Goal: Task Accomplishment & Management: Manage account settings

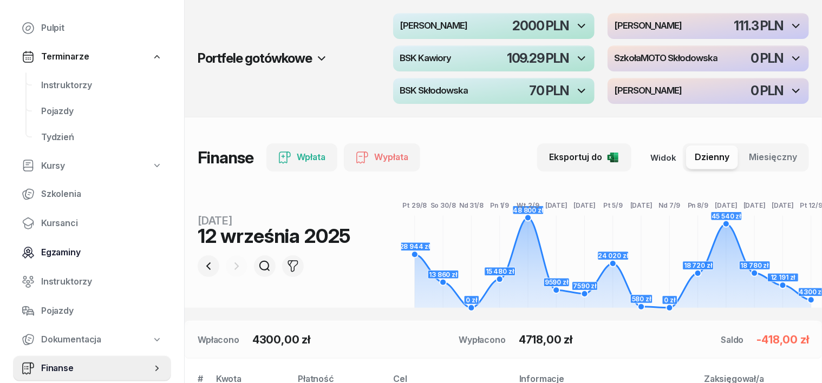
scroll to position [67, 0]
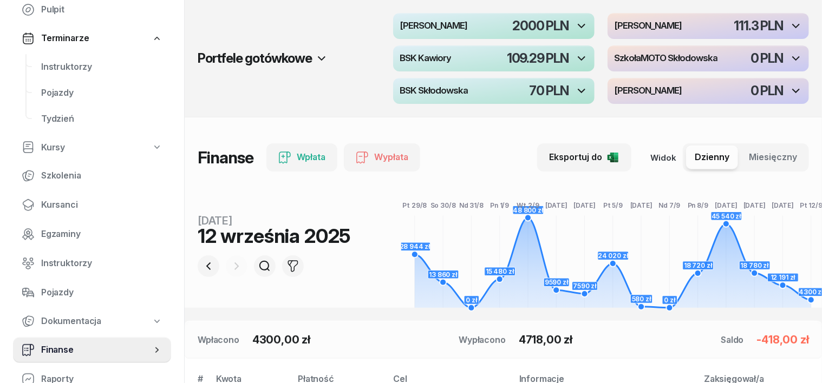
click at [58, 346] on span "Finanse" at bounding box center [96, 350] width 110 height 14
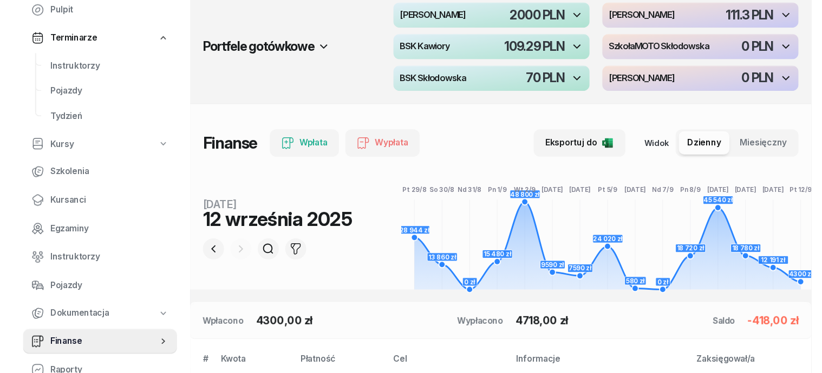
scroll to position [0, 0]
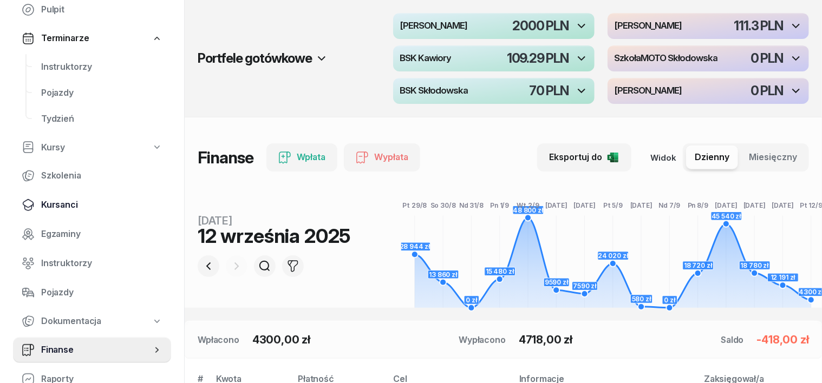
click at [74, 208] on span "Kursanci" at bounding box center [101, 205] width 121 height 14
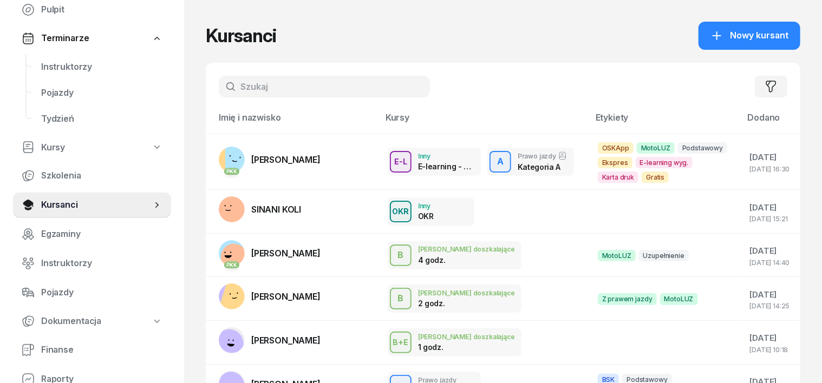
click at [229, 87] on input "text" at bounding box center [324, 87] width 211 height 22
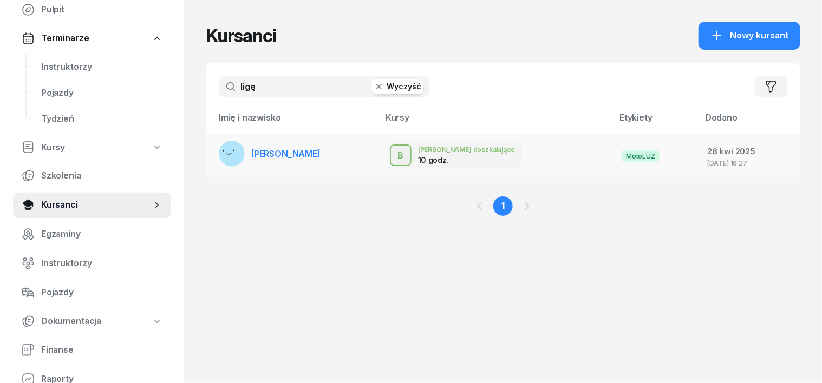
type input "ligę"
click at [218, 152] on rect at bounding box center [232, 153] width 29 height 29
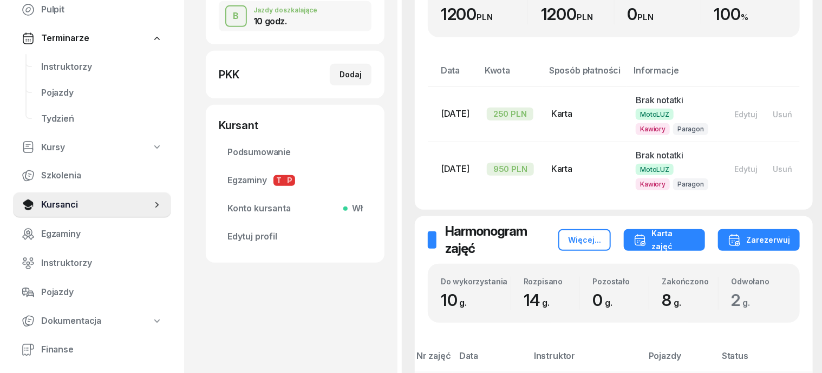
scroll to position [203, 0]
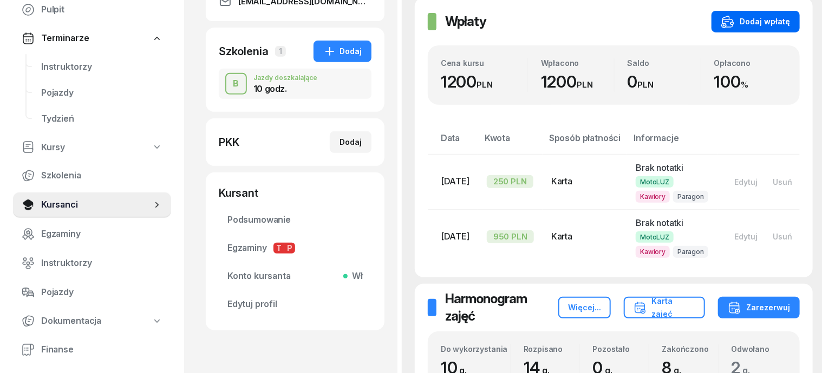
click at [767, 21] on div "Dodaj wpłatę" at bounding box center [755, 21] width 69 height 13
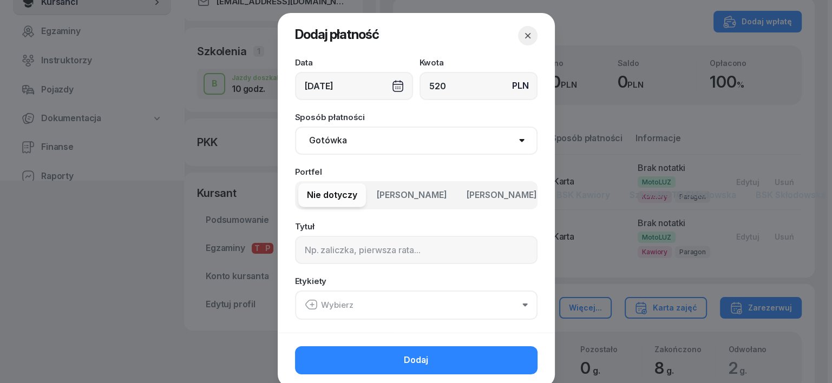
type input "520"
click at [329, 140] on select "Gotówka Karta Przelew Płatności online BLIK" at bounding box center [416, 141] width 242 height 28
select select "transfer"
click at [295, 127] on select "Gotówka Karta Przelew Płatności online BLIK" at bounding box center [416, 141] width 242 height 28
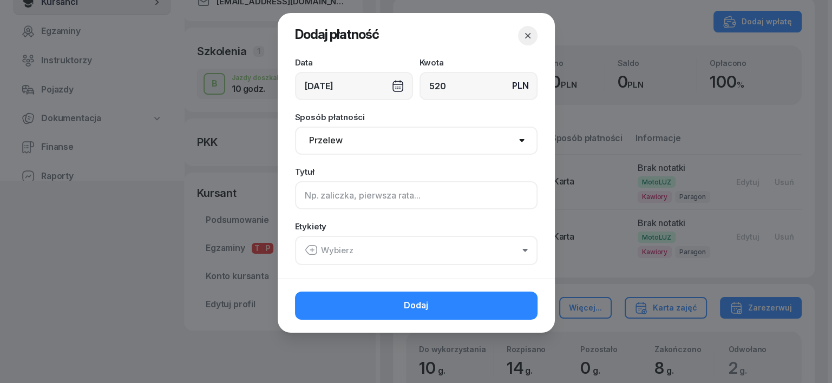
click at [304, 198] on input at bounding box center [416, 195] width 242 height 28
type input "B"
click at [307, 247] on icon "button" at bounding box center [311, 250] width 13 height 13
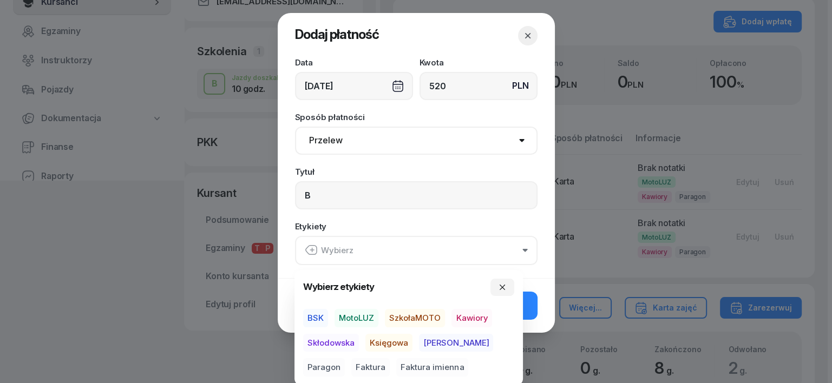
click at [367, 316] on span "MotoLUZ" at bounding box center [356, 318] width 44 height 18
click at [398, 341] on span "Księgowa" at bounding box center [388, 342] width 47 height 18
click at [345, 358] on span "Paragon" at bounding box center [324, 367] width 42 height 18
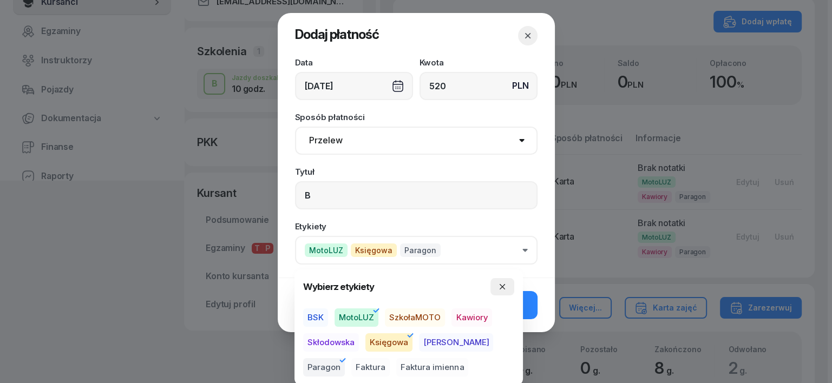
click at [503, 288] on icon "button" at bounding box center [502, 286] width 5 height 5
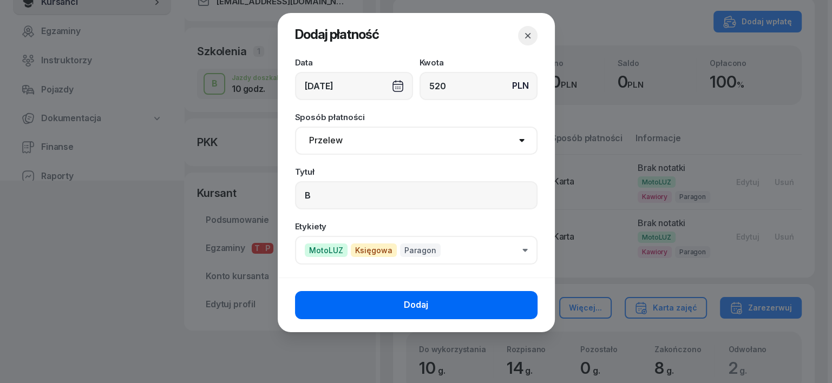
click at [513, 309] on button "Dodaj" at bounding box center [416, 305] width 242 height 28
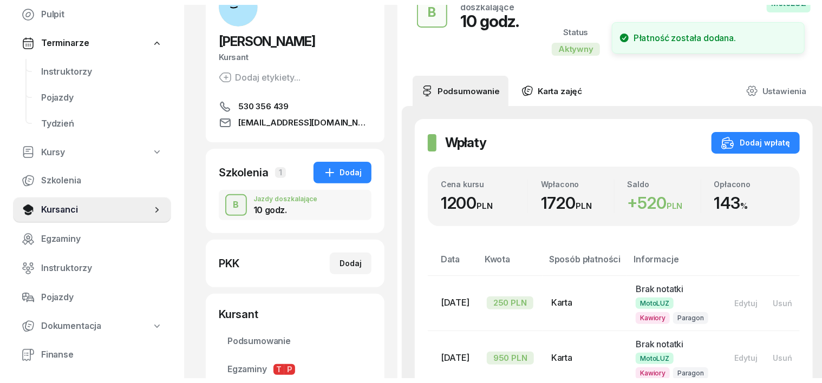
scroll to position [0, 0]
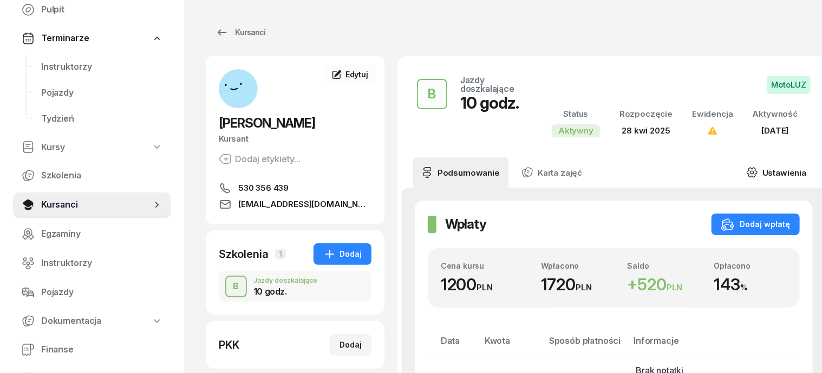
click at [749, 170] on icon at bounding box center [752, 173] width 12 height 12
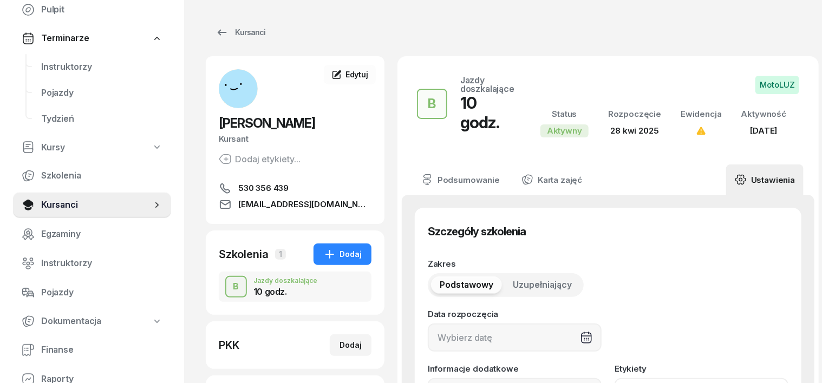
type input "[DATE]"
type input "10"
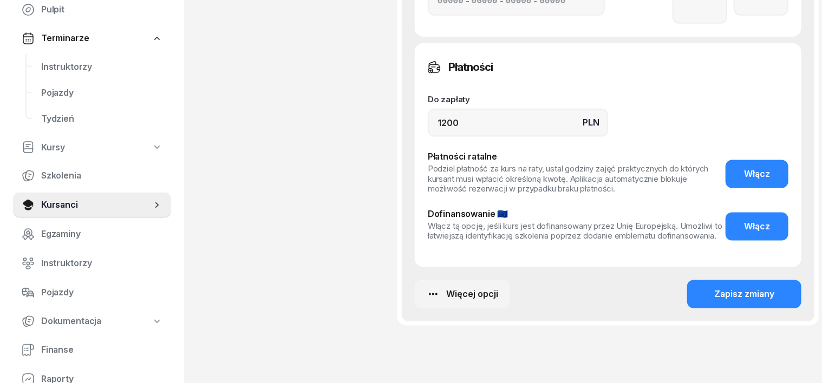
scroll to position [677, 0]
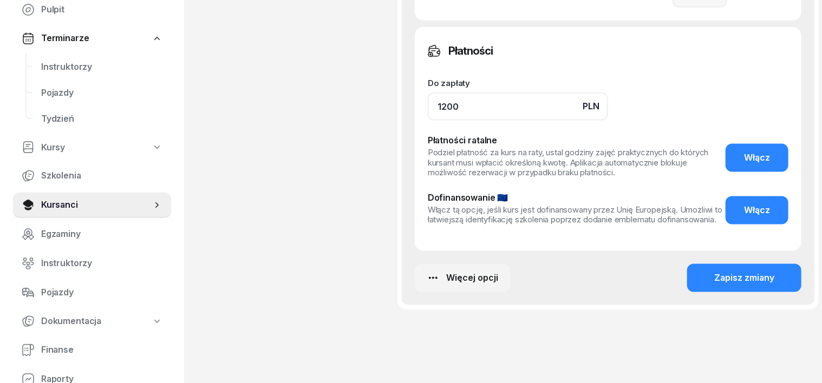
click at [441, 93] on input "1200" at bounding box center [518, 107] width 180 height 28
type input "1"
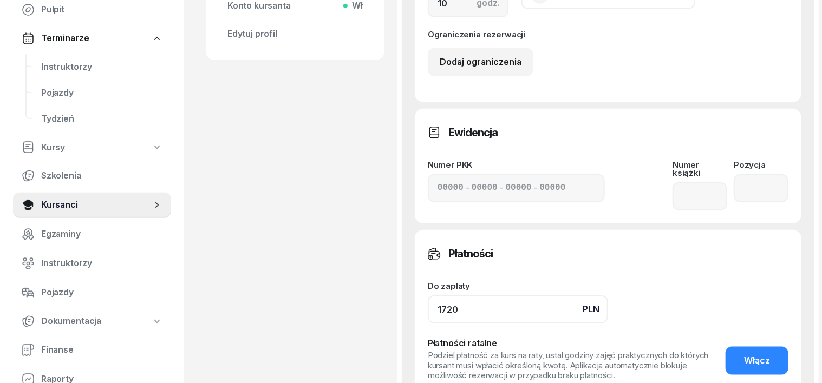
scroll to position [406, 0]
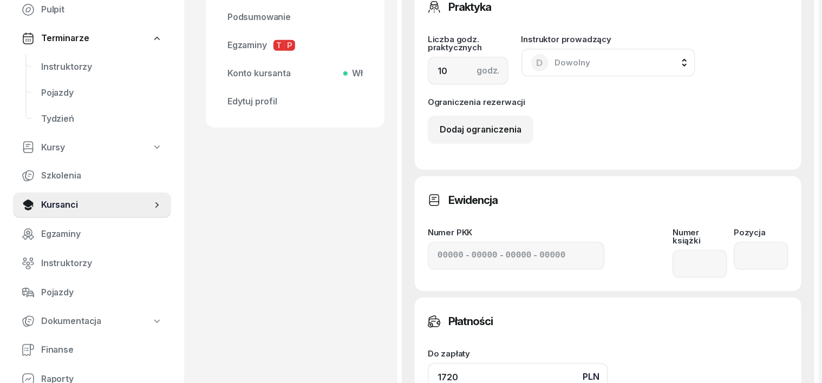
type input "1720"
click at [428, 58] on input "10" at bounding box center [468, 71] width 81 height 28
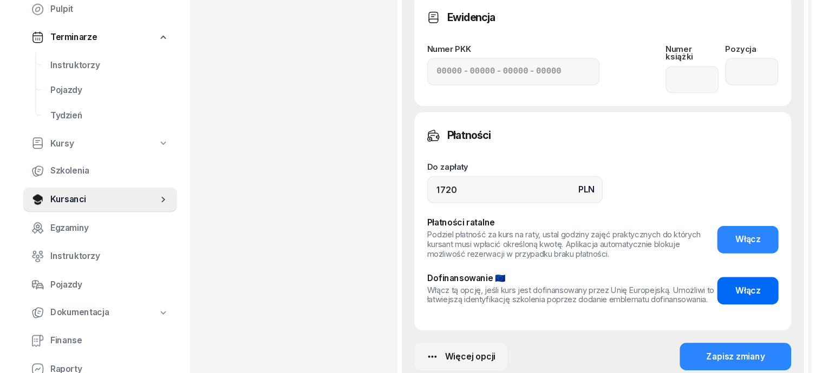
scroll to position [608, 0]
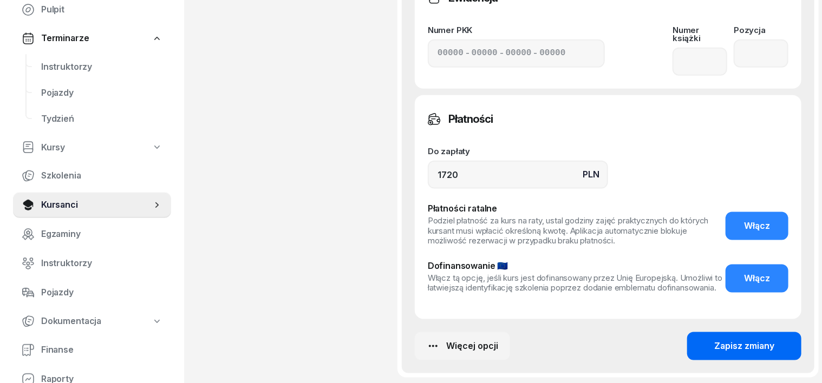
type input "14"
click at [753, 339] on div "Zapisz zmiany" at bounding box center [744, 346] width 60 height 14
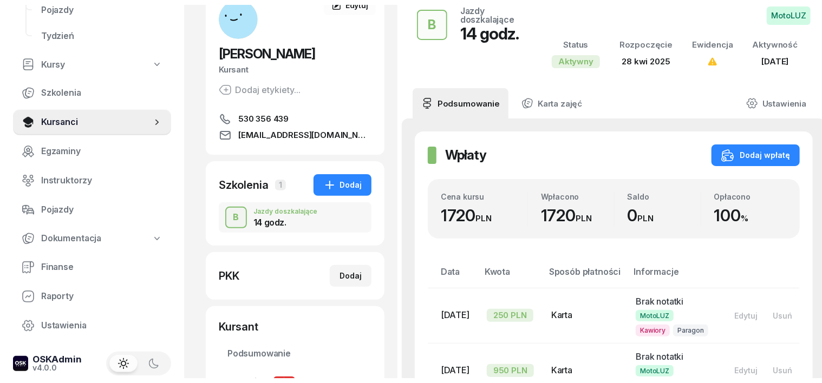
scroll to position [0, 0]
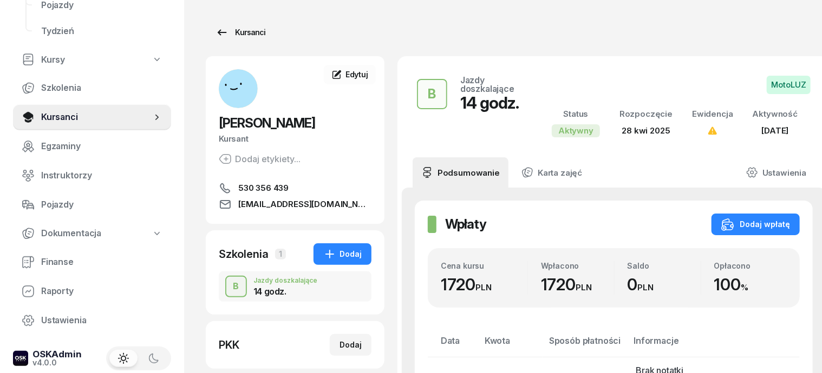
click at [237, 35] on div "Kursanci" at bounding box center [240, 32] width 50 height 13
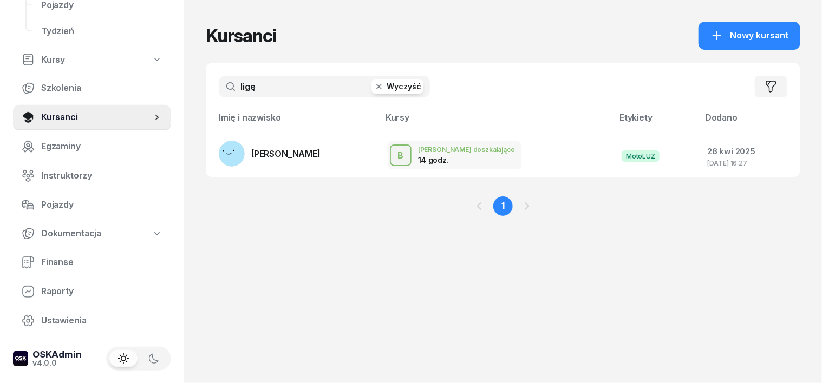
click at [373, 90] on icon "button" at bounding box center [378, 86] width 11 height 11
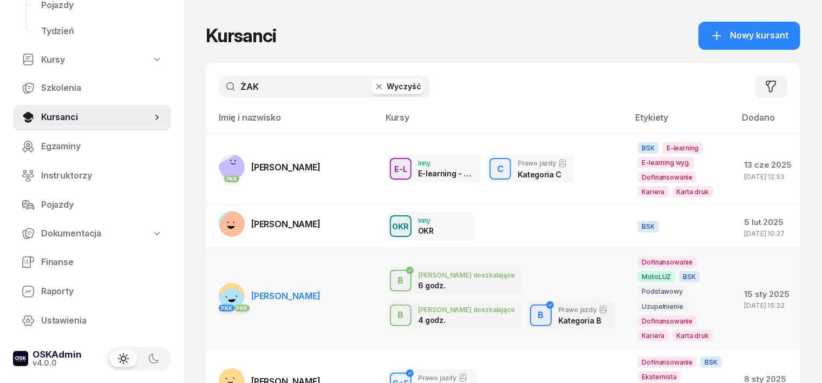
type input "ŻAK"
click at [214, 284] on rect at bounding box center [231, 302] width 36 height 36
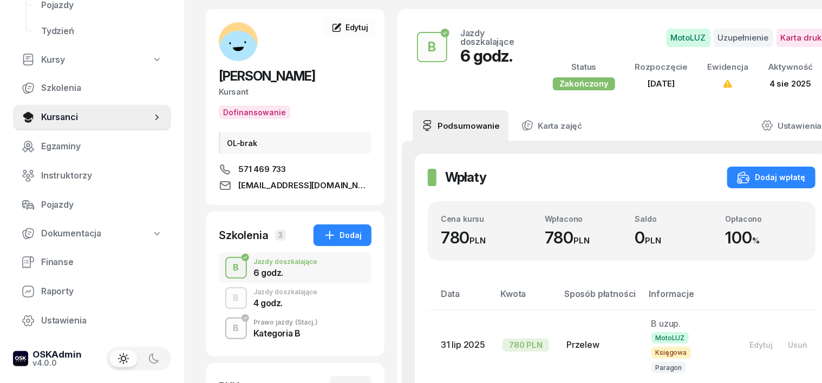
scroll to position [67, 0]
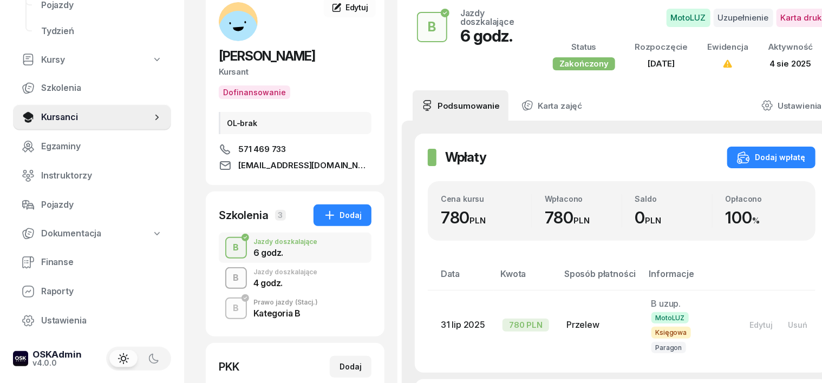
click at [229, 279] on div "B" at bounding box center [236, 278] width 15 height 18
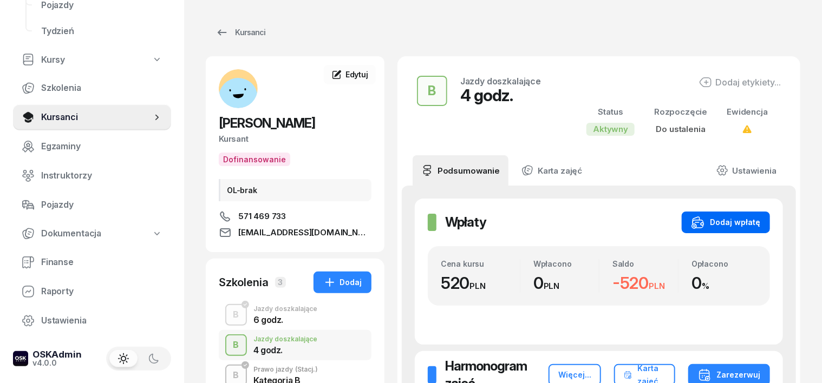
click at [760, 222] on div "Dodaj wpłatę" at bounding box center [725, 222] width 69 height 13
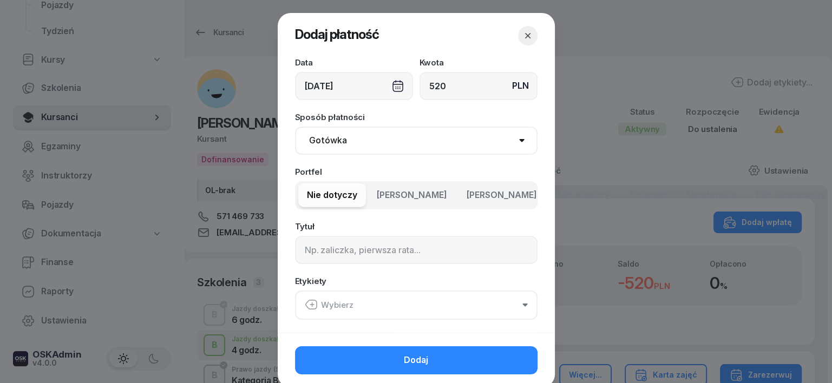
type input "520"
click at [333, 145] on select "Gotówka Karta Przelew Płatności online BLIK" at bounding box center [416, 141] width 242 height 28
select select "transfer"
click at [295, 127] on select "Gotówka Karta Przelew Płatności online BLIK" at bounding box center [416, 141] width 242 height 28
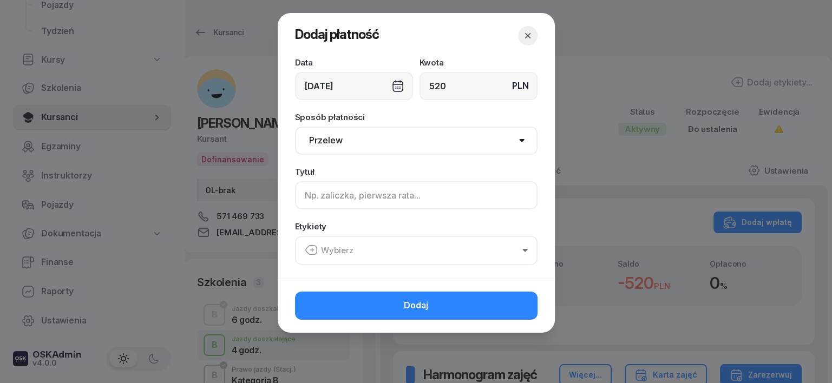
click at [317, 198] on input at bounding box center [416, 195] width 242 height 28
type input "B"
drag, startPoint x: 310, startPoint y: 246, endPoint x: 323, endPoint y: 263, distance: 21.2
click at [312, 247] on icon "button" at bounding box center [311, 250] width 13 height 13
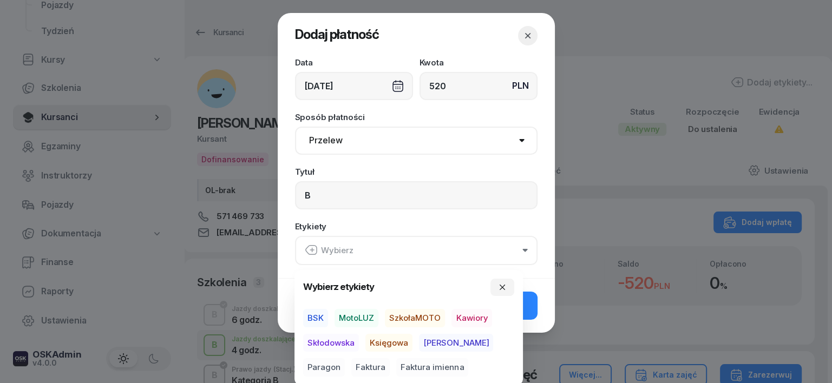
drag, startPoint x: 365, startPoint y: 316, endPoint x: 372, endPoint y: 331, distance: 16.7
click at [368, 320] on span "MotoLUZ" at bounding box center [356, 318] width 44 height 18
click at [383, 344] on span "Księgowa" at bounding box center [388, 342] width 47 height 18
click at [345, 358] on span "Paragon" at bounding box center [324, 367] width 42 height 18
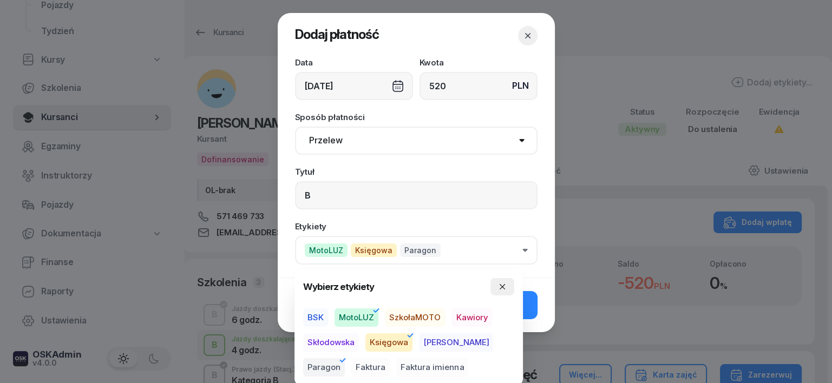
click at [501, 287] on icon "button" at bounding box center [502, 287] width 9 height 9
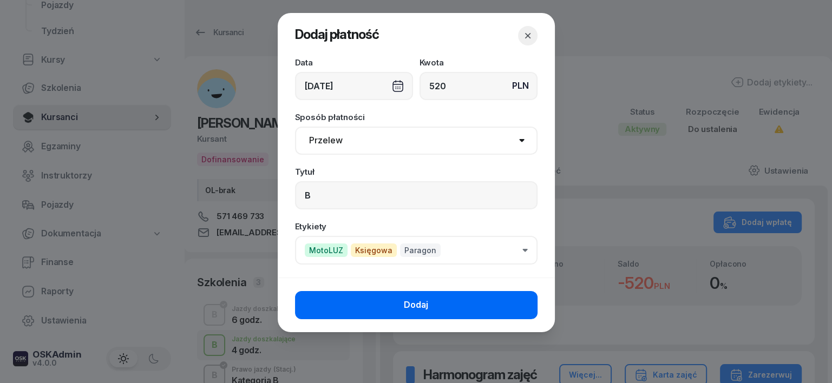
click at [520, 307] on button "Dodaj" at bounding box center [416, 305] width 242 height 28
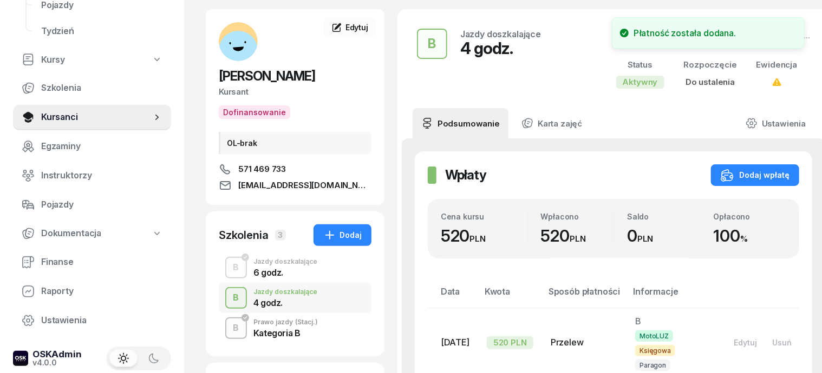
scroll to position [68, 0]
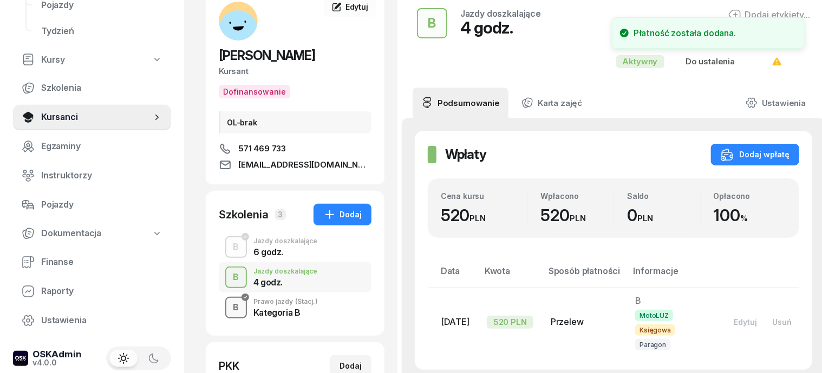
click at [229, 307] on div "B" at bounding box center [236, 308] width 15 height 18
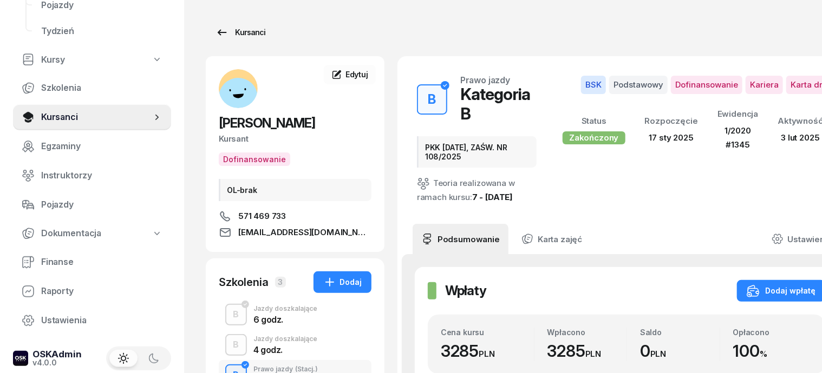
click at [238, 33] on div "Kursanci" at bounding box center [240, 32] width 50 height 13
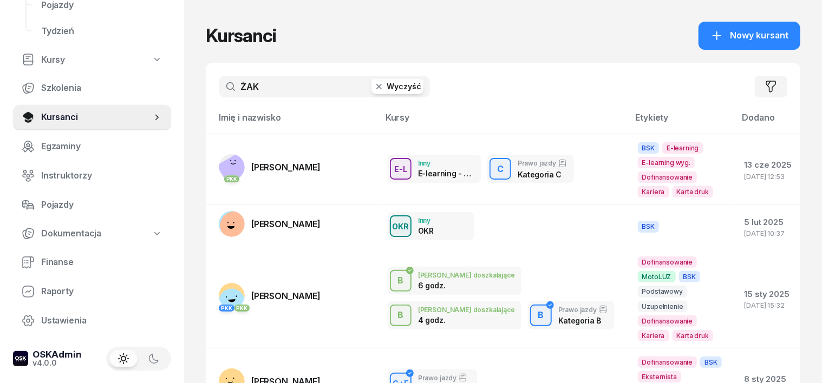
click at [373, 84] on icon "button" at bounding box center [378, 86] width 11 height 11
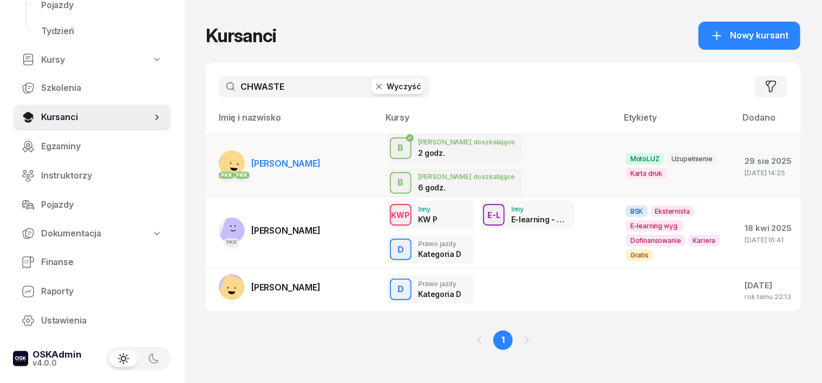
type input "CHWASTE"
click at [215, 150] on rect at bounding box center [234, 165] width 39 height 39
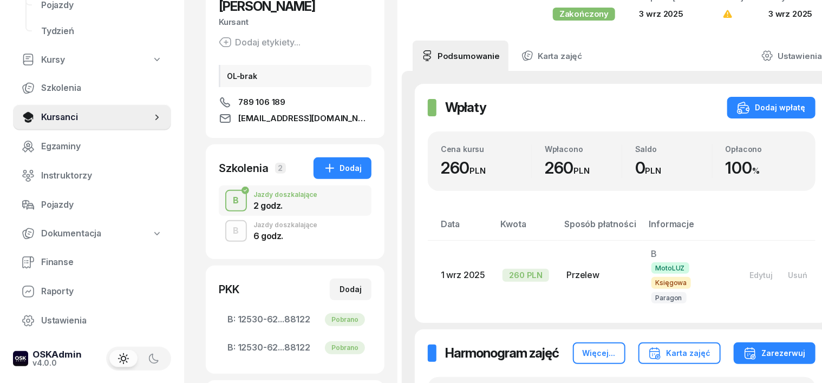
scroll to position [135, 0]
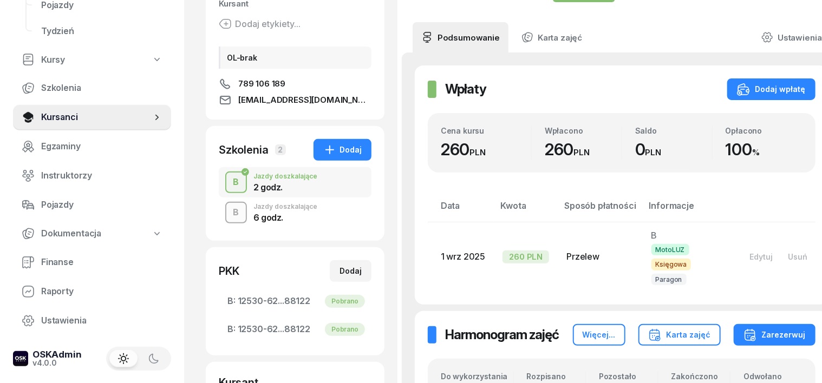
click at [229, 209] on div "B" at bounding box center [236, 213] width 15 height 18
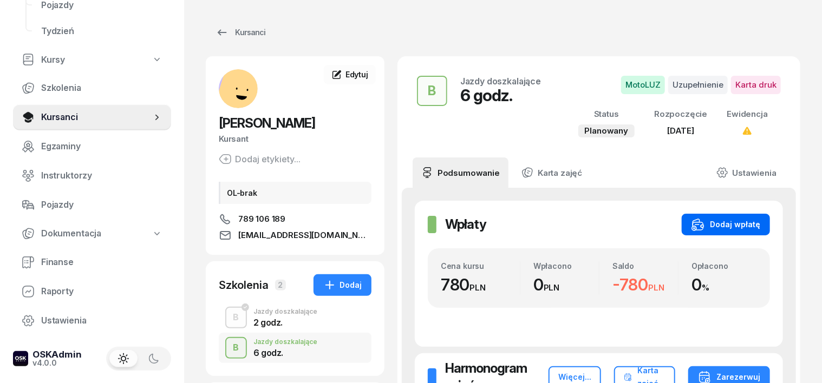
click at [770, 224] on button "Dodaj wpłatę" at bounding box center [725, 225] width 88 height 22
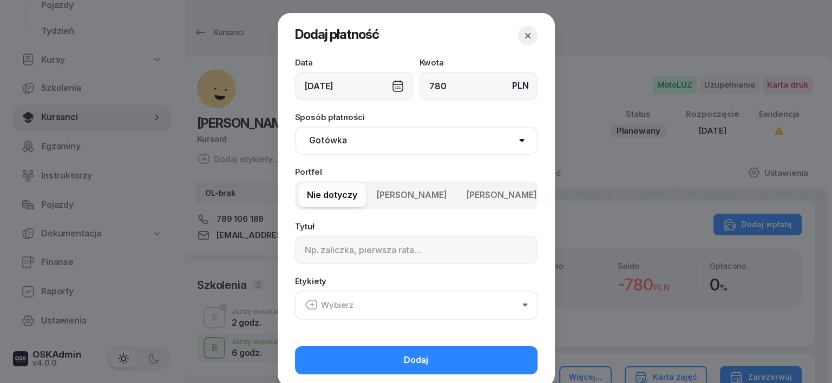
type input "780"
drag, startPoint x: 323, startPoint y: 146, endPoint x: 321, endPoint y: 154, distance: 8.3
click at [322, 151] on select "Gotówka Karta Przelew Płatności online BLIK" at bounding box center [416, 141] width 242 height 28
select select "transfer"
click at [295, 127] on select "Gotówka Karta Przelew Płatności online BLIK" at bounding box center [416, 141] width 242 height 28
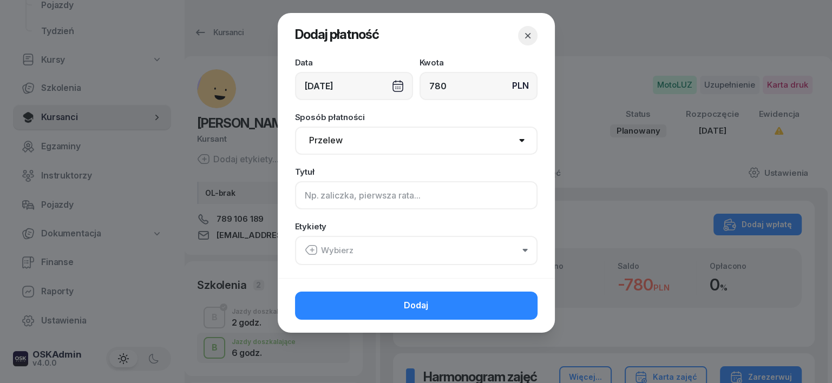
click at [306, 202] on input at bounding box center [416, 195] width 242 height 28
type input "B"
click at [312, 246] on icon "button" at bounding box center [310, 250] width 11 height 9
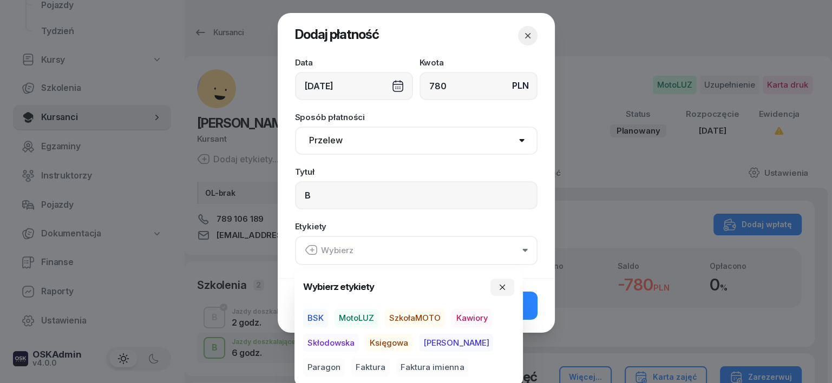
drag, startPoint x: 366, startPoint y: 314, endPoint x: 352, endPoint y: 342, distance: 30.7
click at [363, 322] on span "MotoLUZ" at bounding box center [356, 318] width 44 height 18
drag, startPoint x: 380, startPoint y: 342, endPoint x: 397, endPoint y: 350, distance: 18.9
click at [381, 342] on span "Księgowa" at bounding box center [388, 342] width 47 height 18
click at [345, 358] on span "Paragon" at bounding box center [324, 367] width 42 height 18
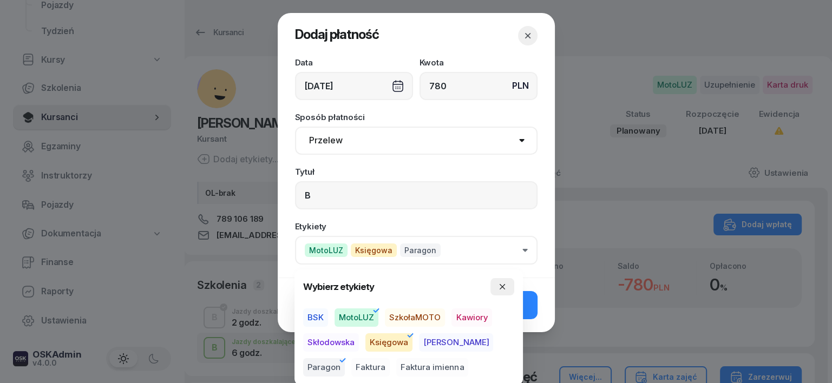
drag, startPoint x: 509, startPoint y: 276, endPoint x: 499, endPoint y: 293, distance: 19.4
click at [509, 278] on div "Wybierz etykiety BSK MotoLUZ SzkołaMOTO Kawiory Skłodowska Księgowa [PERSON_NAM…" at bounding box center [408, 327] width 228 height 115
drag, startPoint x: 499, startPoint y: 288, endPoint x: 507, endPoint y: 304, distance: 17.7
click at [500, 294] on button "button" at bounding box center [502, 286] width 24 height 17
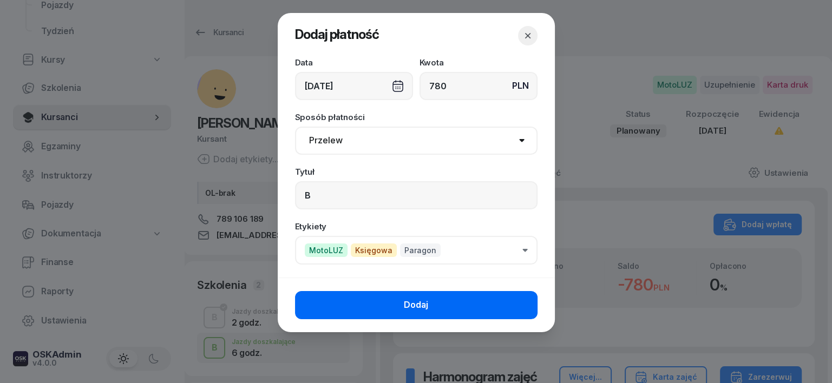
click at [509, 303] on button "Dodaj" at bounding box center [416, 305] width 242 height 28
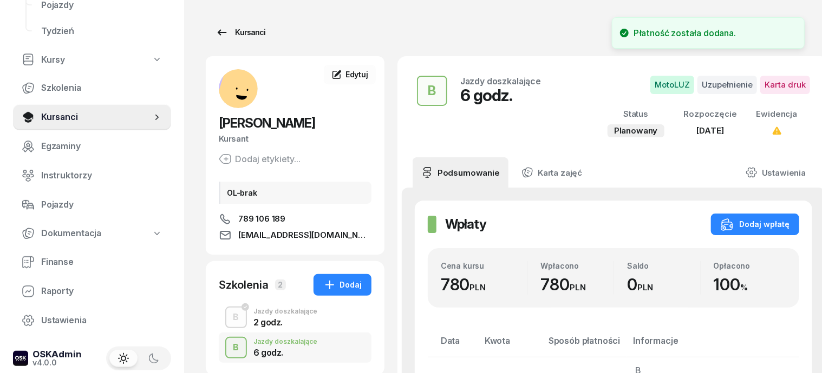
click at [220, 29] on div "Kursanci" at bounding box center [240, 32] width 50 height 13
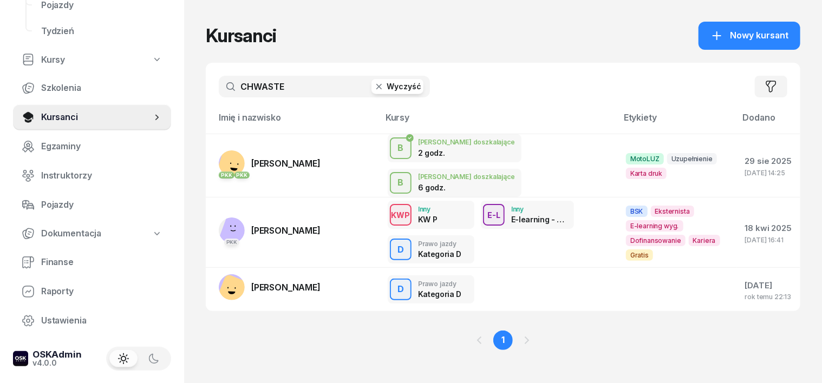
click at [373, 84] on icon "button" at bounding box center [378, 86] width 11 height 11
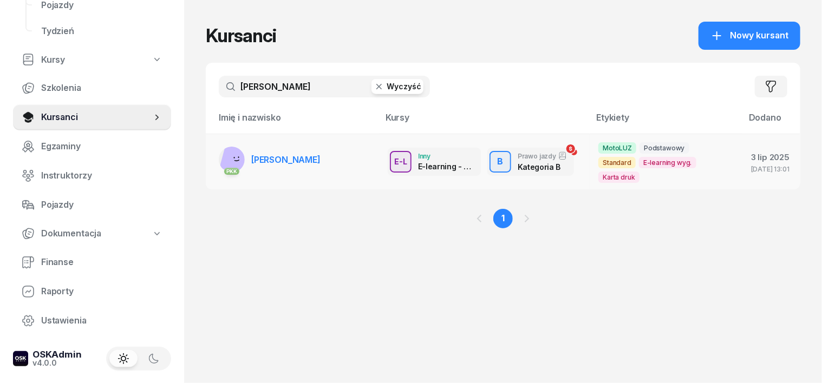
type input "[PERSON_NAME]"
click at [219, 153] on rect at bounding box center [235, 159] width 32 height 32
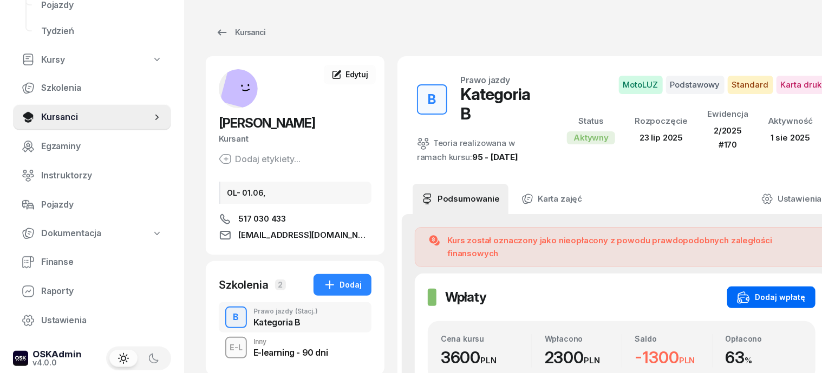
click at [778, 291] on div "Dodaj wpłatę" at bounding box center [771, 297] width 69 height 13
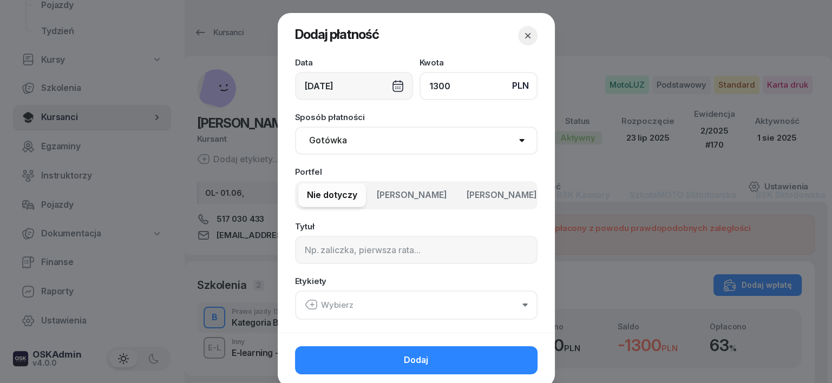
type input "1300"
click at [338, 139] on select "Gotówka Karta Przelew Płatności online BLIK" at bounding box center [416, 141] width 242 height 28
select select "transfer"
click at [295, 127] on select "Gotówka Karta Przelew Płatności online BLIK" at bounding box center [416, 141] width 242 height 28
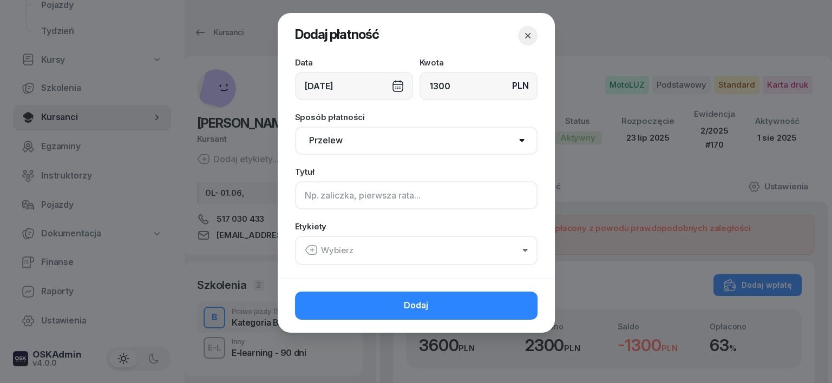
click at [320, 192] on input at bounding box center [416, 195] width 242 height 28
type input "B"
drag, startPoint x: 305, startPoint y: 249, endPoint x: 314, endPoint y: 251, distance: 9.5
click at [307, 249] on icon "button" at bounding box center [311, 250] width 13 height 13
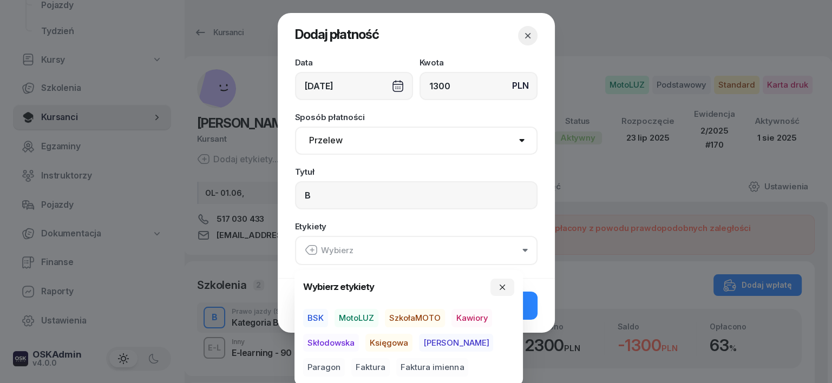
drag, startPoint x: 370, startPoint y: 314, endPoint x: 379, endPoint y: 335, distance: 22.8
click at [370, 316] on span "MotoLUZ" at bounding box center [356, 318] width 44 height 18
drag, startPoint x: 395, startPoint y: 342, endPoint x: 430, endPoint y: 342, distance: 35.7
click at [402, 340] on span "Księgowa" at bounding box center [388, 342] width 47 height 18
click at [345, 358] on span "Paragon" at bounding box center [324, 367] width 42 height 18
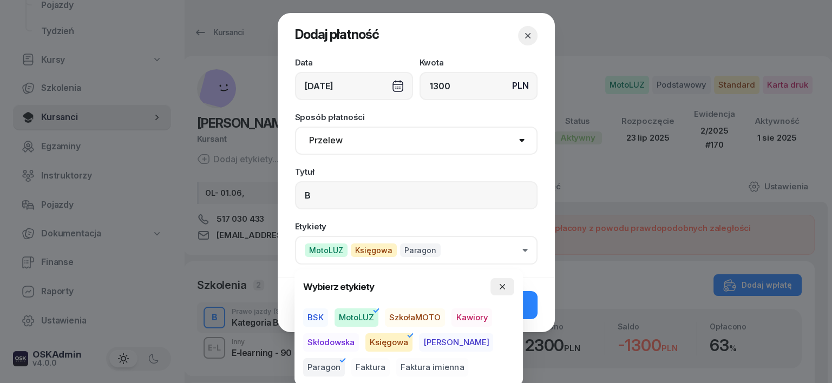
click at [501, 286] on icon "button" at bounding box center [502, 287] width 9 height 9
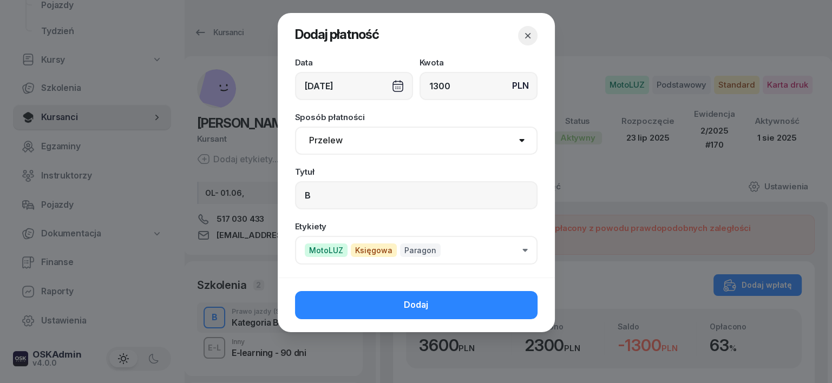
drag, startPoint x: 504, startPoint y: 294, endPoint x: 533, endPoint y: 313, distance: 34.2
click at [505, 294] on button "Dodaj" at bounding box center [416, 305] width 242 height 28
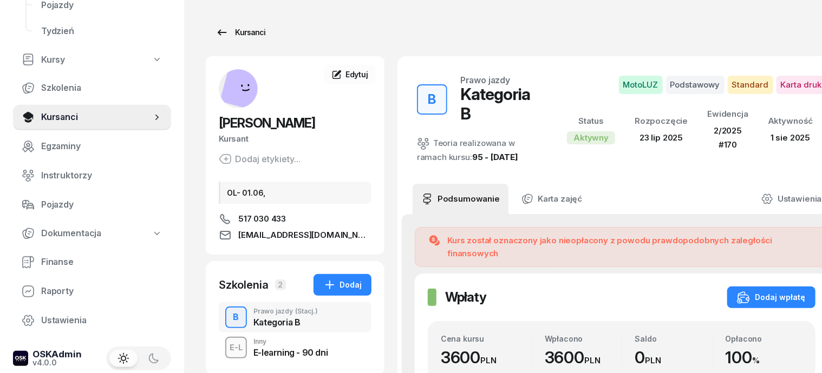
click at [229, 31] on div "Kursanci" at bounding box center [240, 32] width 50 height 13
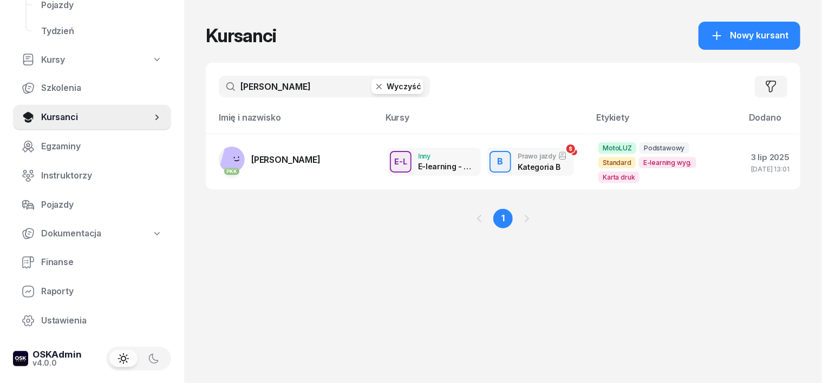
click at [373, 85] on icon "button" at bounding box center [378, 86] width 11 height 11
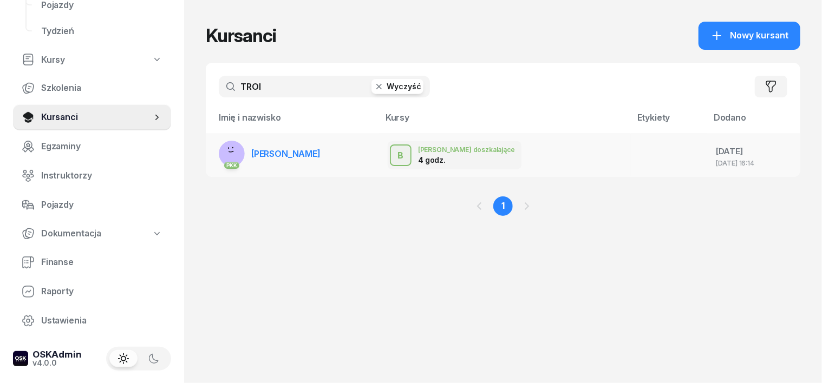
type input "TROI"
click at [213, 149] on rect at bounding box center [232, 154] width 38 height 38
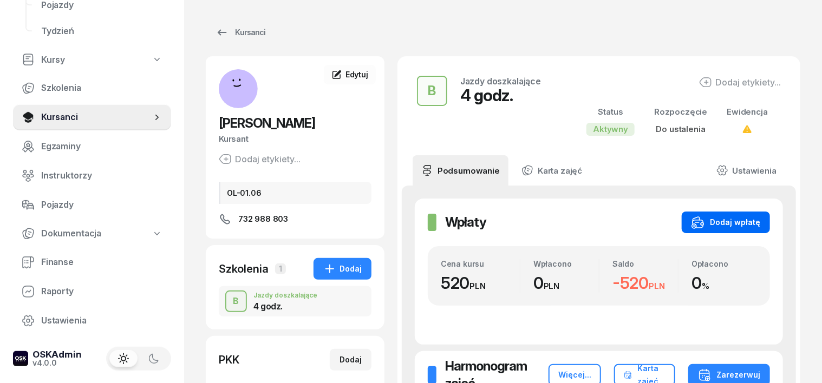
click at [760, 219] on div "Dodaj wpłatę" at bounding box center [725, 222] width 69 height 13
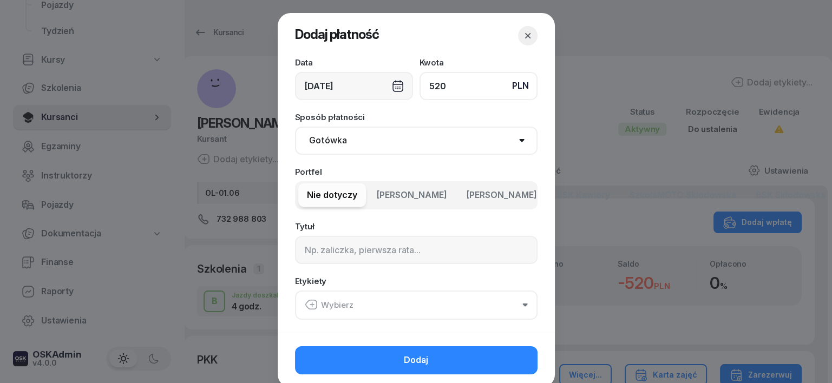
type input "520"
click at [311, 143] on select "Gotówka Karta Przelew Płatności online BLIK" at bounding box center [416, 141] width 242 height 28
select select "transfer"
click at [295, 127] on select "Gotówka Karta Przelew Płatności online BLIK" at bounding box center [416, 141] width 242 height 28
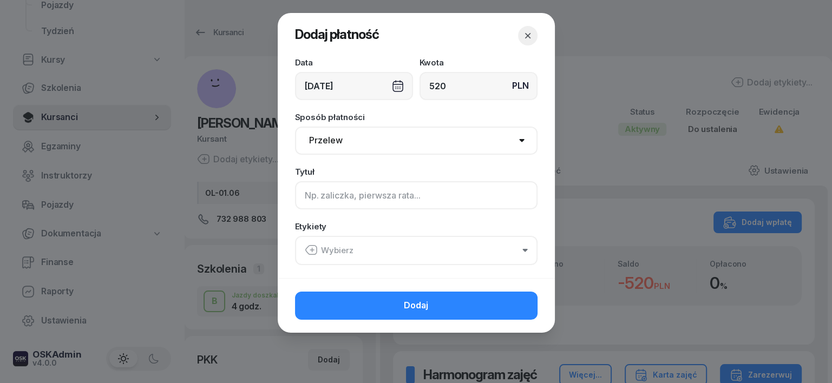
click at [300, 193] on input at bounding box center [416, 195] width 242 height 28
type input "B"
click at [312, 248] on icon "button" at bounding box center [312, 250] width 0 height 4
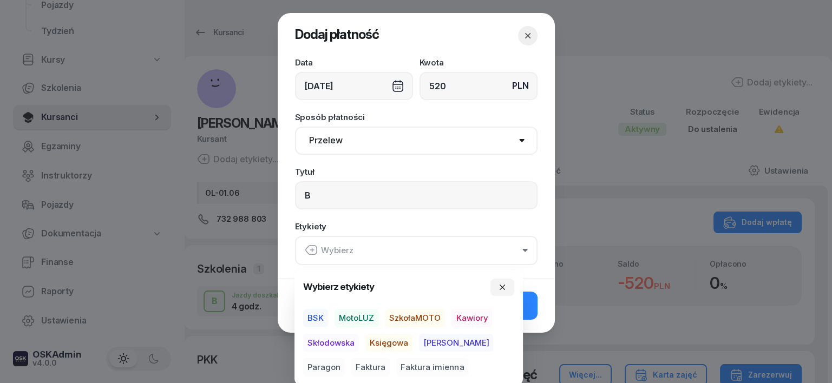
drag, startPoint x: 355, startPoint y: 318, endPoint x: 396, endPoint y: 337, distance: 45.5
click at [363, 322] on span "MotoLUZ" at bounding box center [356, 318] width 44 height 18
drag, startPoint x: 397, startPoint y: 339, endPoint x: 437, endPoint y: 352, distance: 42.8
click at [417, 346] on div "BSK MotoLUZ SzkołaMOTO Kawiory Skłodowska Księgowa [PERSON_NAME] Faktura Faktur…" at bounding box center [408, 343] width 211 height 68
drag, startPoint x: 385, startPoint y: 342, endPoint x: 419, endPoint y: 344, distance: 34.1
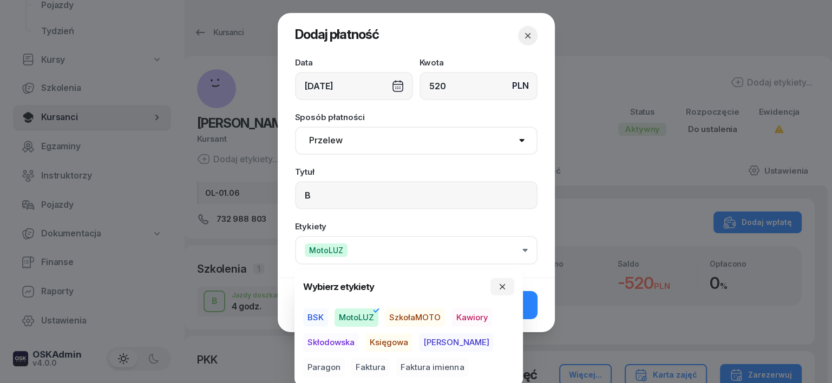
click at [419, 344] on div "BSK MotoLUZ SzkołaMOTO Kawiory Skłodowska Księgowa [PERSON_NAME] Faktura Faktur…" at bounding box center [408, 343] width 211 height 68
click at [404, 336] on span "Księgowa" at bounding box center [388, 342] width 47 height 18
click at [345, 358] on span "Paragon" at bounding box center [324, 367] width 42 height 18
drag, startPoint x: 503, startPoint y: 288, endPoint x: 517, endPoint y: 307, distance: 24.0
click at [502, 290] on icon "button" at bounding box center [502, 287] width 9 height 9
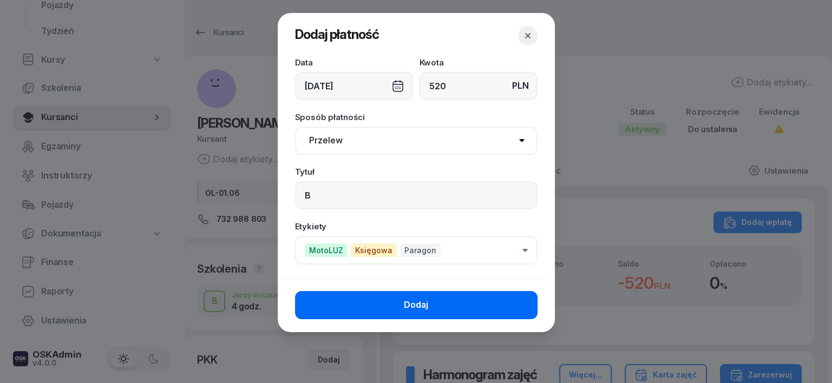
click at [517, 306] on button "Dodaj" at bounding box center [416, 305] width 242 height 28
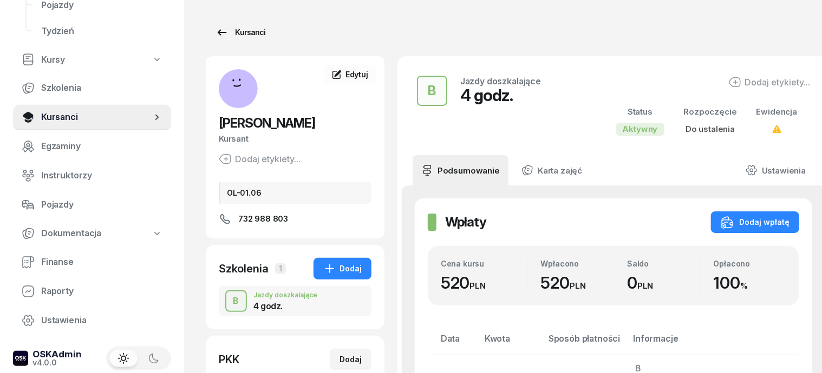
click at [232, 34] on div "Kursanci" at bounding box center [240, 32] width 50 height 13
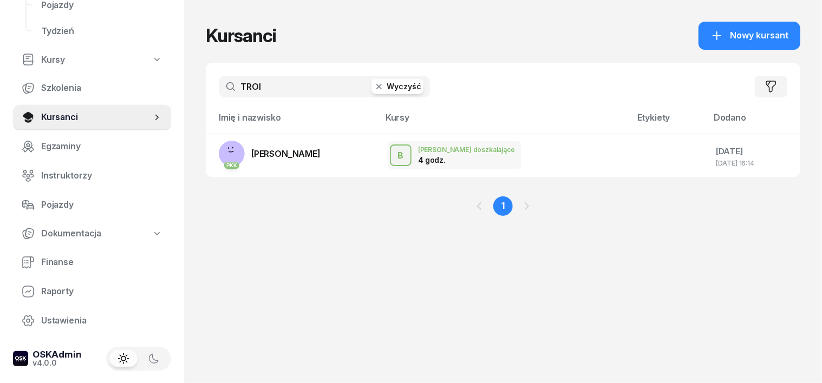
click at [373, 91] on icon "button" at bounding box center [378, 86] width 11 height 11
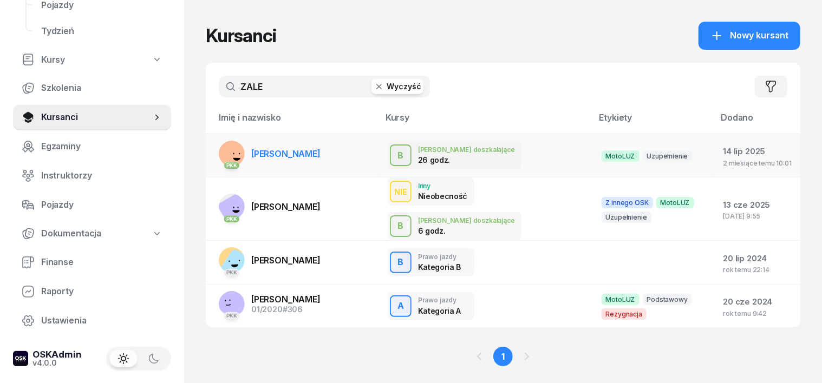
type input "ZALE"
click at [215, 152] on rect at bounding box center [233, 154] width 37 height 37
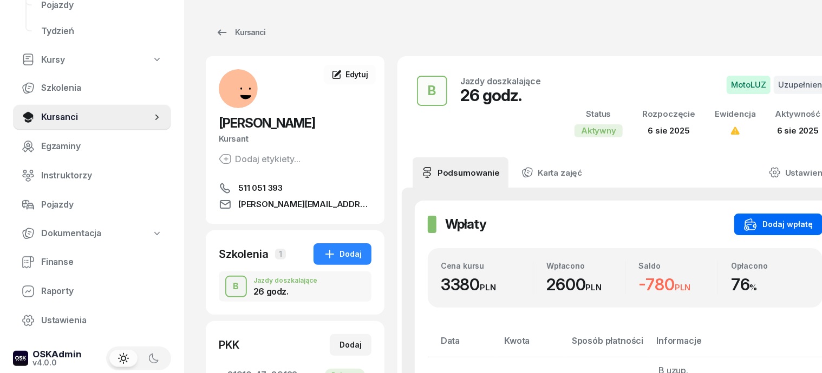
click at [780, 223] on div "Dodaj wpłatę" at bounding box center [778, 224] width 69 height 13
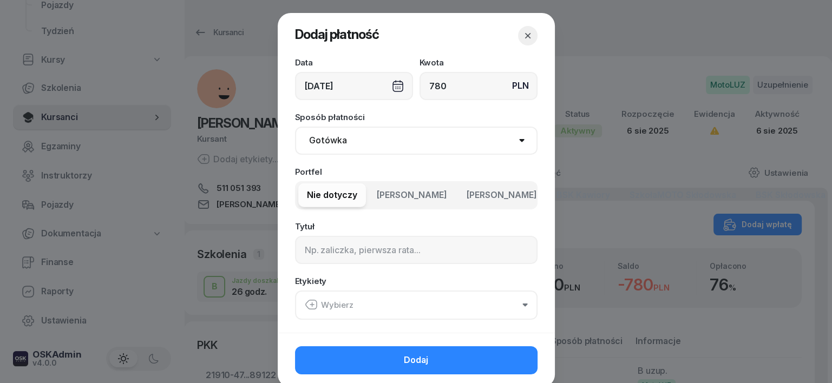
type input "780"
click at [319, 138] on select "Gotówka Karta Przelew Płatności online BLIK" at bounding box center [416, 141] width 242 height 28
select select "transfer"
click at [295, 127] on select "Gotówka Karta Przelew Płatności online BLIK" at bounding box center [416, 141] width 242 height 28
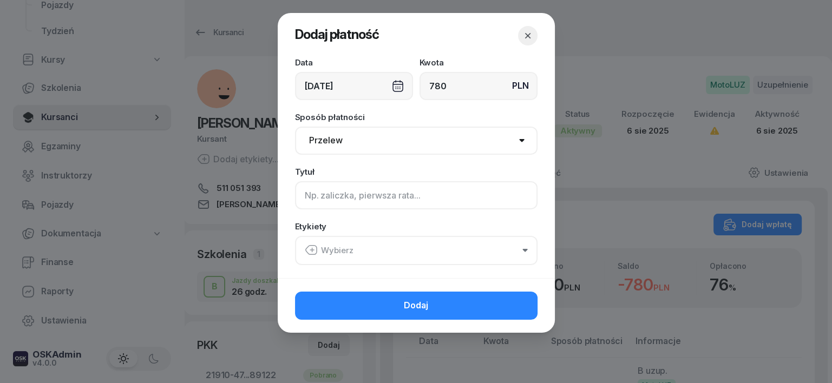
click at [315, 195] on input at bounding box center [416, 195] width 242 height 28
type input "B"
click at [305, 249] on icon "button" at bounding box center [311, 250] width 13 height 13
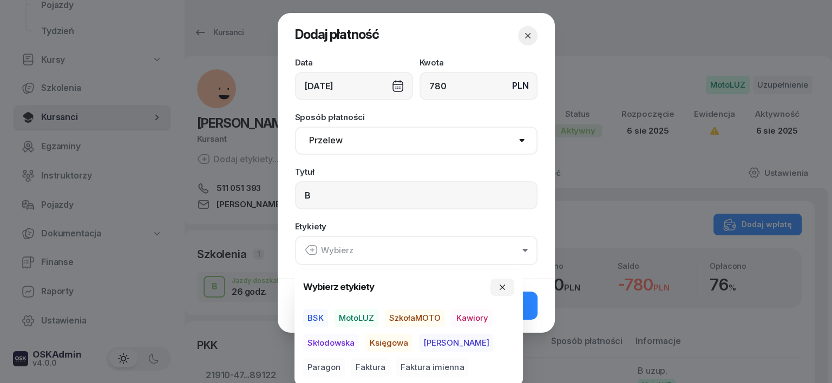
drag, startPoint x: 358, startPoint y: 313, endPoint x: 376, endPoint y: 340, distance: 32.1
click at [358, 315] on span "MotoLUZ" at bounding box center [356, 318] width 44 height 18
drag, startPoint x: 376, startPoint y: 340, endPoint x: 465, endPoint y: 377, distance: 96.6
click at [402, 356] on div "BSK MotoLUZ SzkołaMOTO Kawiory Skłodowska Księgowa [PERSON_NAME] Faktura Faktur…" at bounding box center [408, 343] width 211 height 68
drag, startPoint x: 401, startPoint y: 337, endPoint x: 418, endPoint y: 349, distance: 21.0
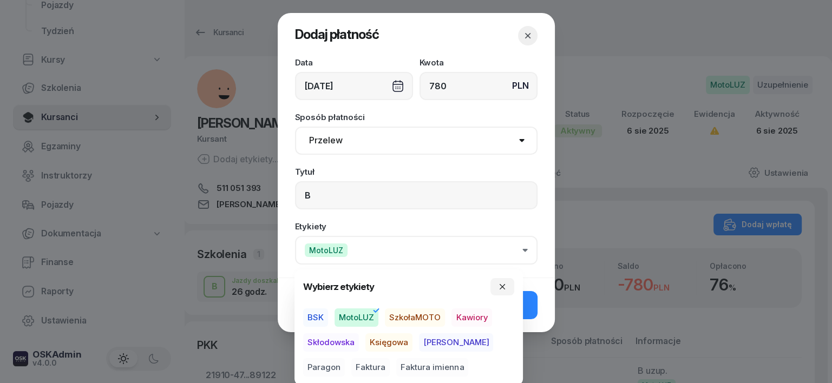
click at [402, 337] on span "Księgowa" at bounding box center [388, 342] width 47 height 18
drag, startPoint x: 460, startPoint y: 341, endPoint x: 501, endPoint y: 349, distance: 41.8
click at [345, 358] on span "Paragon" at bounding box center [324, 367] width 42 height 18
drag, startPoint x: 503, startPoint y: 290, endPoint x: 520, endPoint y: 310, distance: 25.7
click at [504, 294] on button "button" at bounding box center [502, 286] width 24 height 17
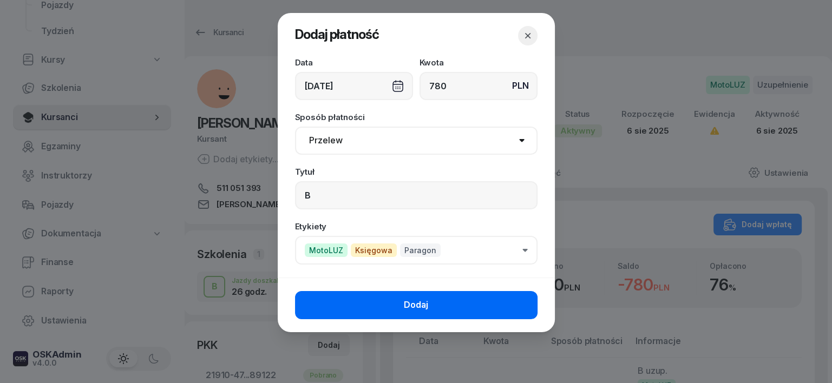
click at [520, 309] on button "Dodaj" at bounding box center [416, 305] width 242 height 28
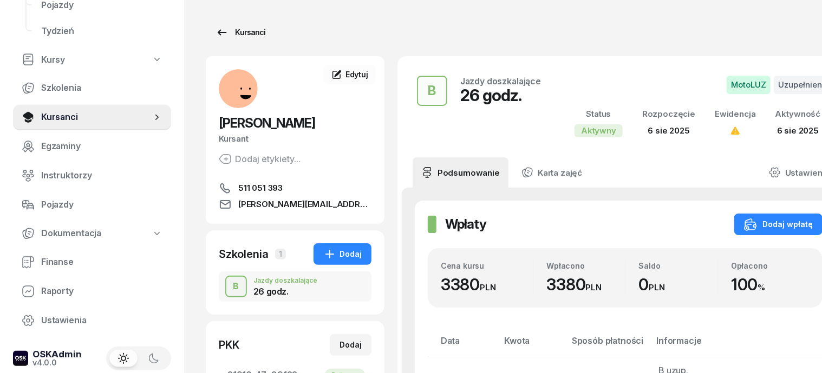
click at [218, 34] on div "Kursanci" at bounding box center [240, 32] width 50 height 13
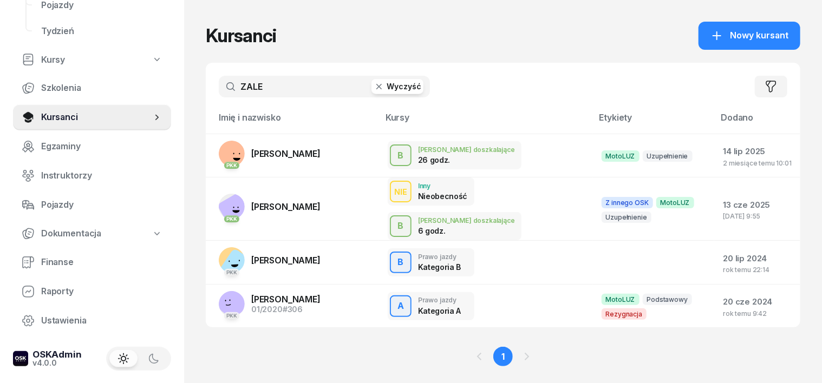
click at [373, 85] on icon "button" at bounding box center [378, 86] width 11 height 11
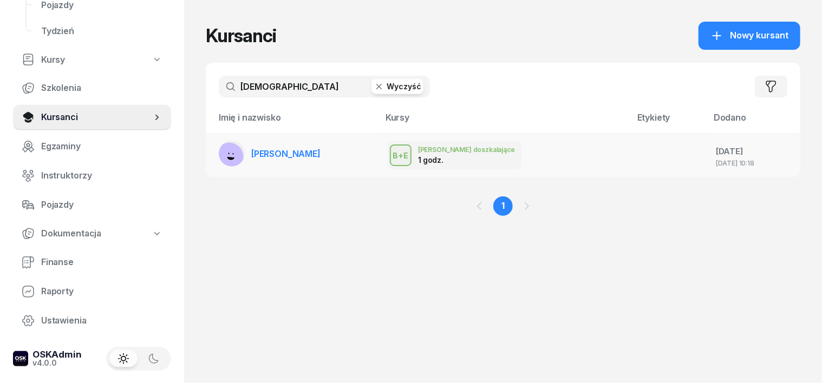
type input "[DEMOGRAPHIC_DATA]"
click at [214, 155] on rect at bounding box center [229, 157] width 40 height 40
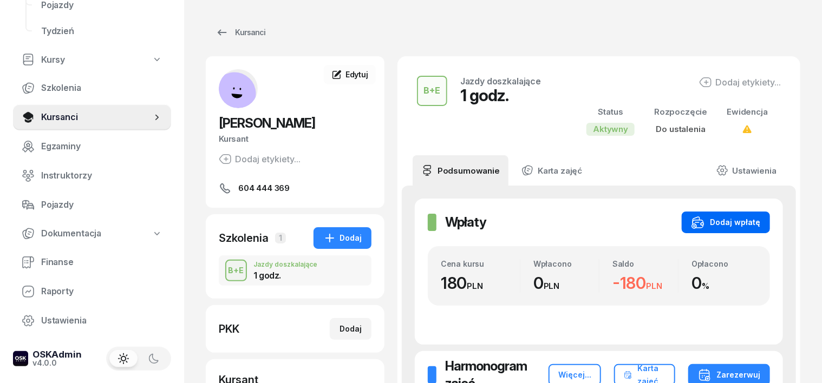
click at [760, 221] on div "Dodaj wpłatę" at bounding box center [725, 222] width 69 height 13
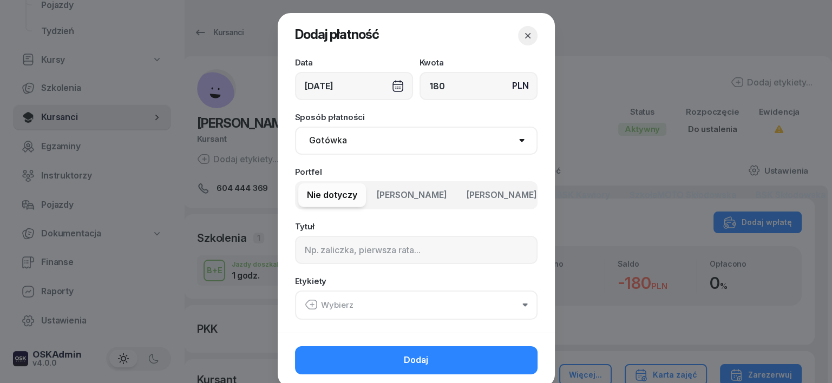
type input "180"
click at [318, 142] on select "Gotówka Karta Przelew Płatności online BLIK" at bounding box center [416, 141] width 242 height 28
select select "transfer"
click at [295, 127] on select "Gotówka Karta Przelew Płatności online BLIK" at bounding box center [416, 141] width 242 height 28
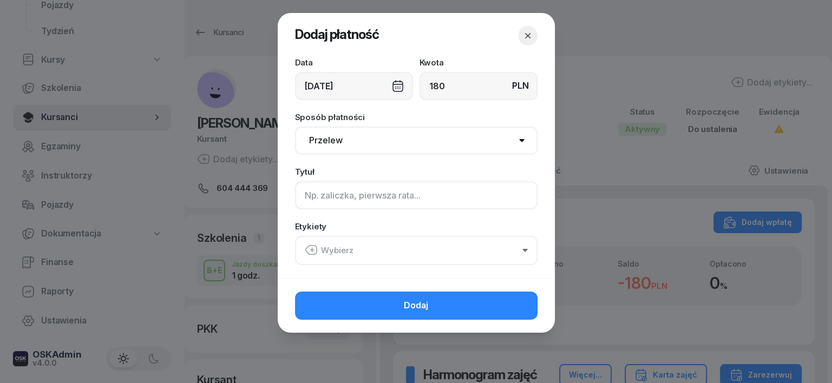
click at [311, 203] on input at bounding box center [416, 195] width 242 height 28
type input "B96"
click at [309, 250] on icon "button" at bounding box center [311, 250] width 13 height 13
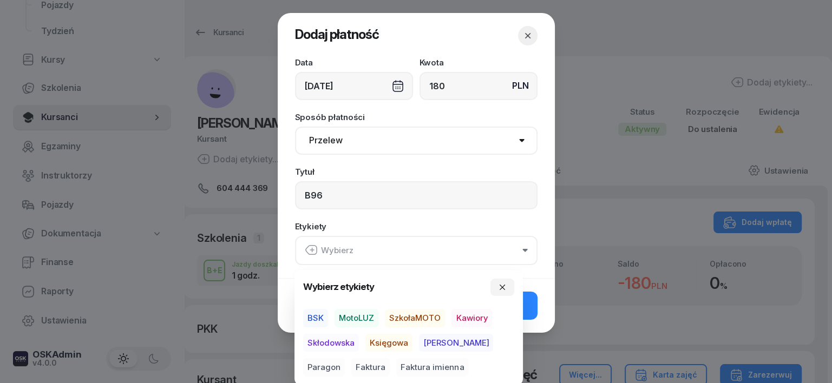
drag, startPoint x: 312, startPoint y: 316, endPoint x: 330, endPoint y: 322, distance: 18.8
click at [316, 318] on span "BSK" at bounding box center [315, 318] width 25 height 18
drag, startPoint x: 378, startPoint y: 344, endPoint x: 402, endPoint y: 349, distance: 24.2
click at [383, 344] on span "Księgowa" at bounding box center [388, 342] width 47 height 18
click at [345, 358] on span "Paragon" at bounding box center [324, 367] width 42 height 18
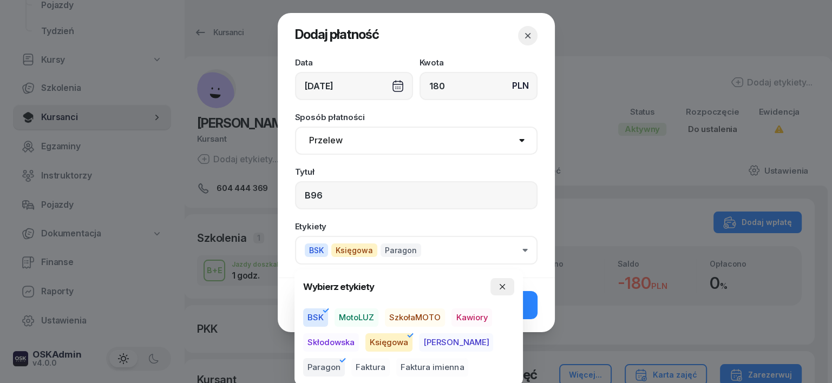
click at [503, 284] on icon "button" at bounding box center [502, 287] width 9 height 9
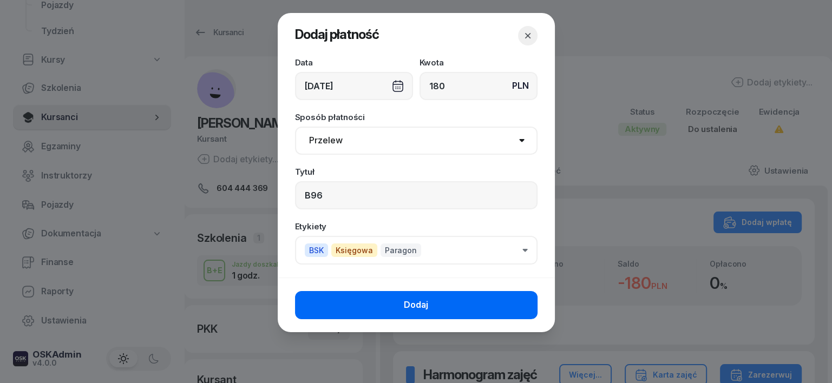
click at [517, 303] on button "Dodaj" at bounding box center [416, 305] width 242 height 28
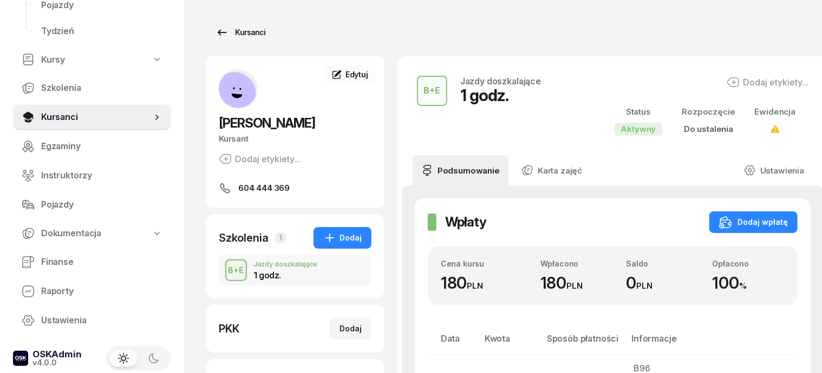
click at [225, 35] on div "Kursanci" at bounding box center [240, 32] width 50 height 13
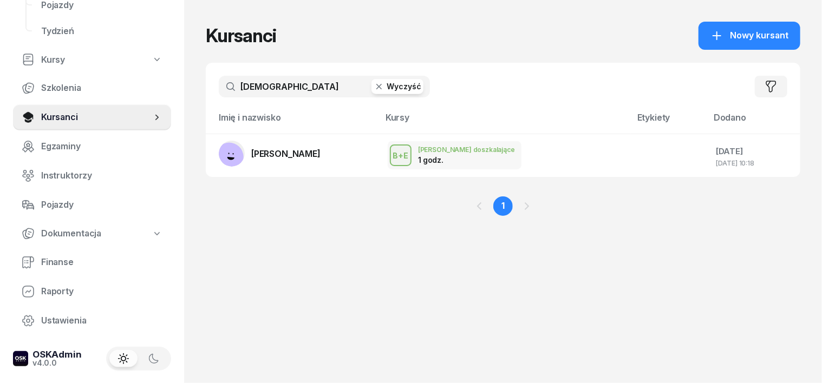
click at [373, 90] on icon "button" at bounding box center [378, 86] width 11 height 11
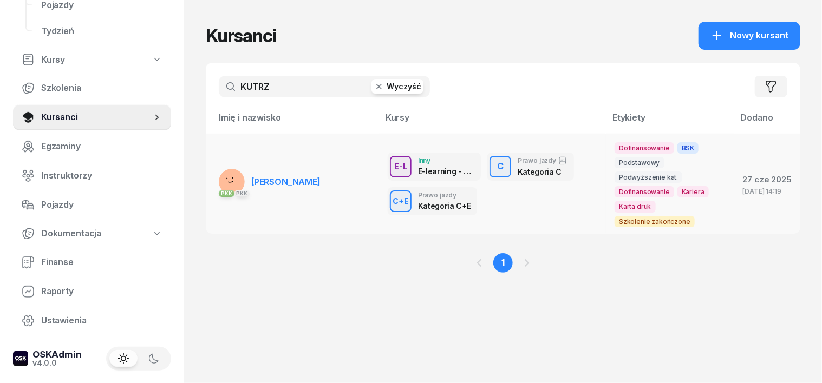
type input "KUTRZ"
click at [214, 183] on rect at bounding box center [231, 181] width 35 height 35
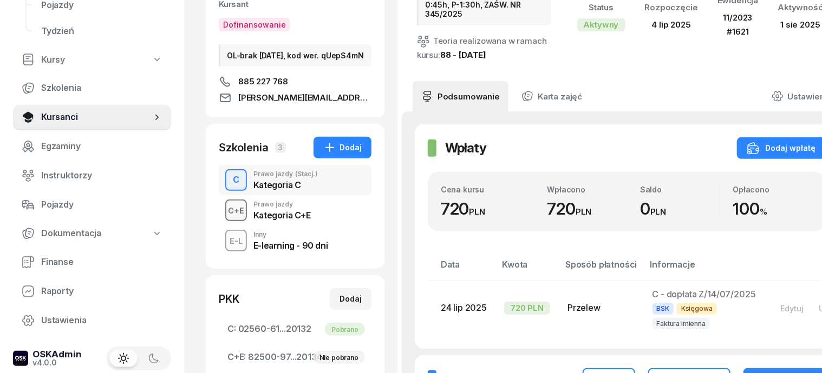
scroll to position [135, 0]
click at [224, 217] on div "C+E" at bounding box center [236, 211] width 25 height 14
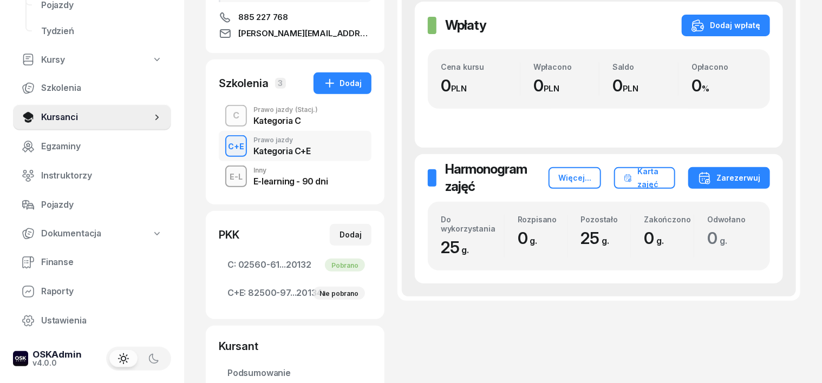
scroll to position [203, 0]
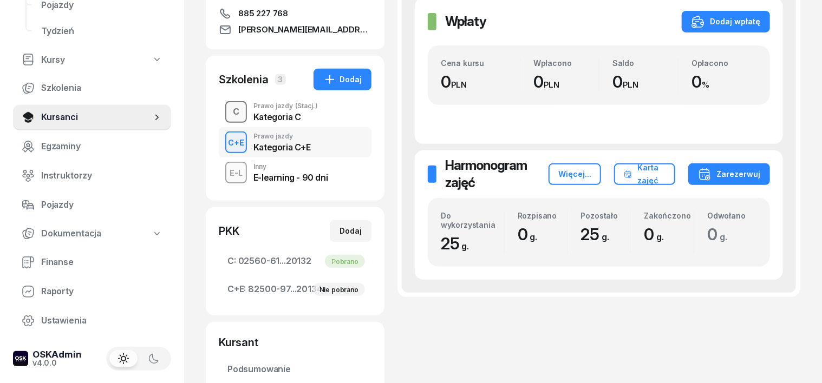
click at [228, 121] on div "C" at bounding box center [235, 112] width 15 height 18
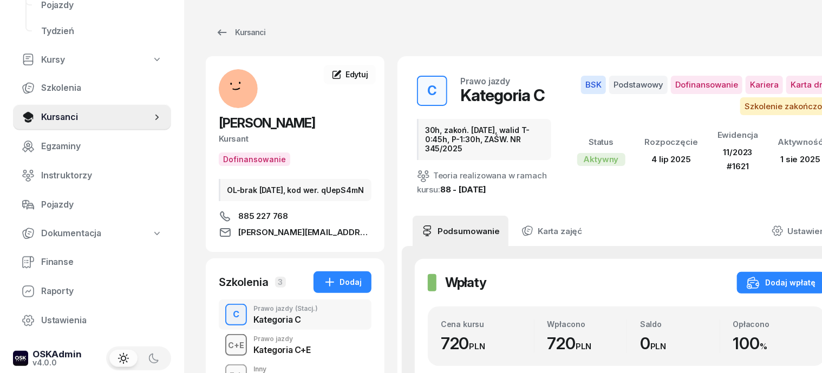
click at [224, 347] on div "C+E" at bounding box center [236, 346] width 25 height 14
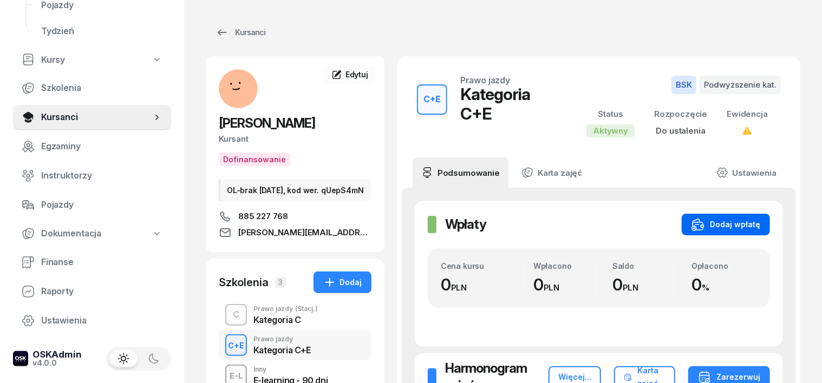
click at [760, 221] on div "Dodaj wpłatę" at bounding box center [725, 224] width 69 height 13
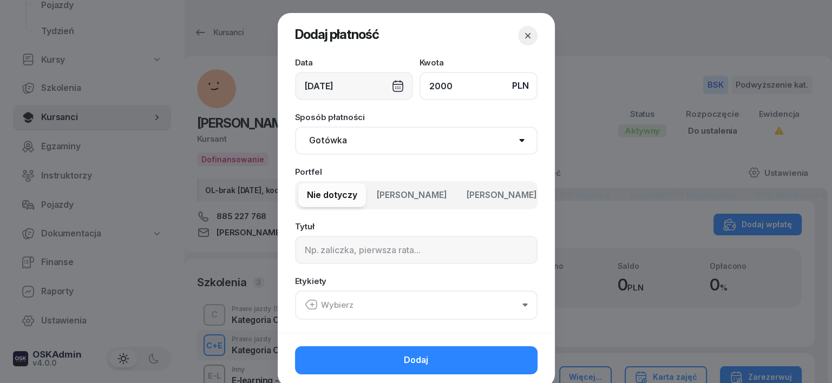
type input "2000"
click at [320, 142] on select "Gotówka Karta Przelew Płatności online BLIK" at bounding box center [416, 141] width 242 height 28
select select "transfer"
click at [295, 127] on select "Gotówka Karta Przelew Płatności online BLIK" at bounding box center [416, 141] width 242 height 28
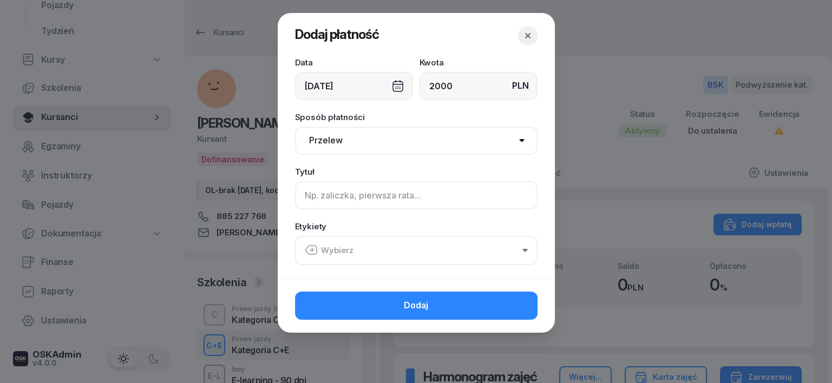
click at [309, 194] on input at bounding box center [416, 195] width 242 height 28
type input "CE"
click at [312, 251] on icon "button" at bounding box center [311, 250] width 13 height 13
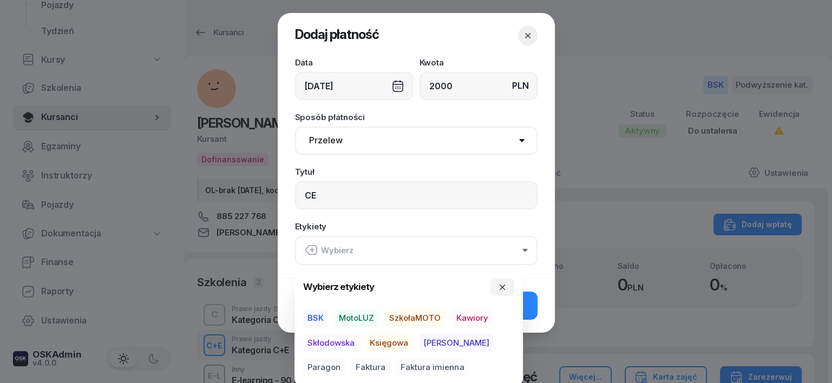
drag, startPoint x: 317, startPoint y: 316, endPoint x: 340, endPoint y: 330, distance: 27.5
click at [323, 318] on span "BSK" at bounding box center [315, 318] width 25 height 18
click at [392, 342] on span "Księgowa" at bounding box center [388, 342] width 47 height 18
drag, startPoint x: 485, startPoint y: 338, endPoint x: 504, endPoint y: 334, distance: 18.8
click at [345, 358] on span "Paragon" at bounding box center [324, 367] width 42 height 18
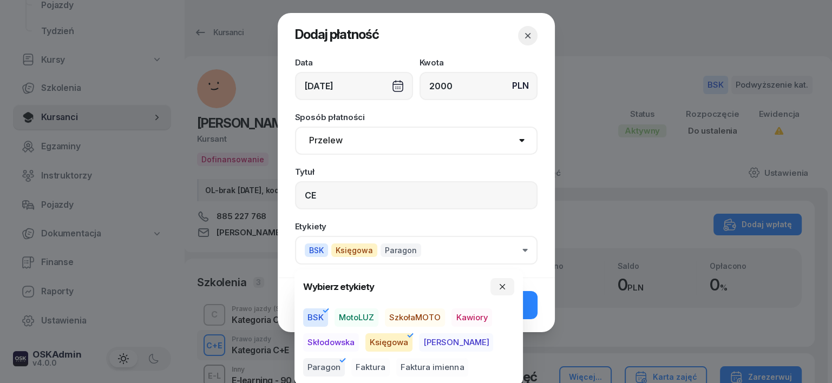
drag, startPoint x: 502, startPoint y: 285, endPoint x: 503, endPoint y: 297, distance: 12.0
click at [501, 287] on icon "button" at bounding box center [502, 287] width 9 height 9
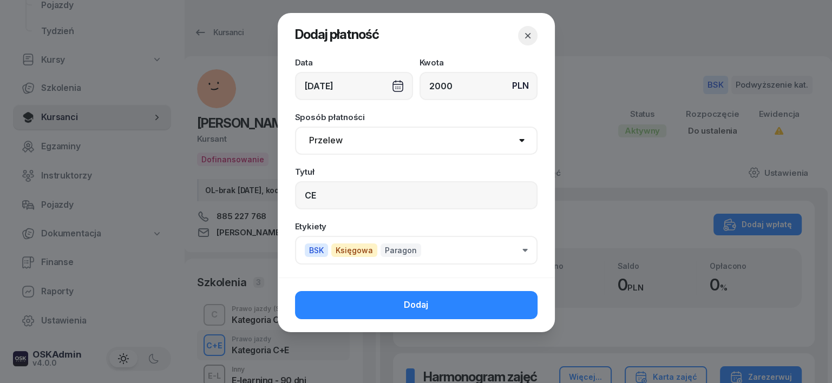
click at [513, 305] on button "Dodaj" at bounding box center [416, 305] width 242 height 28
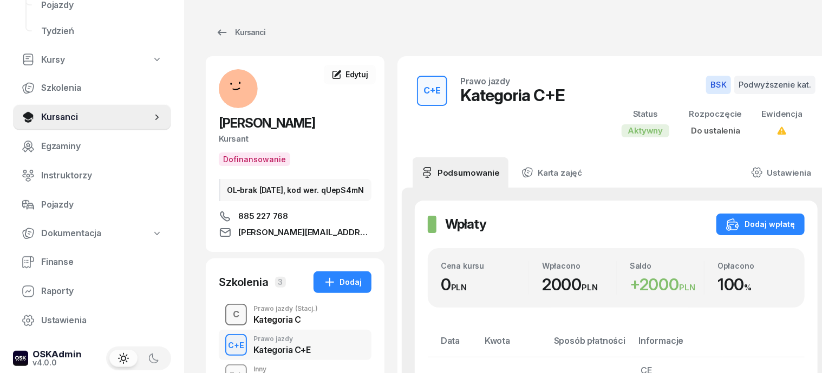
click at [228, 324] on div "C" at bounding box center [235, 315] width 15 height 18
